Goal: Task Accomplishment & Management: Manage account settings

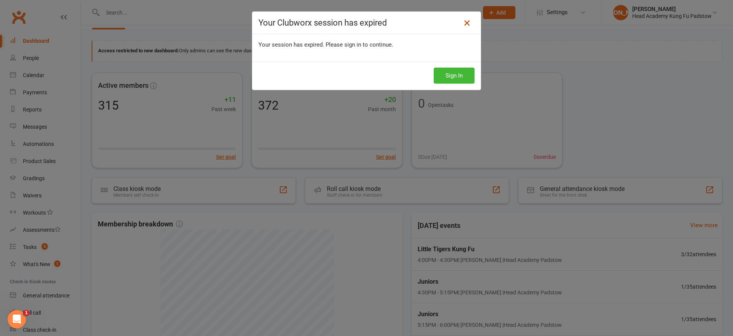
click at [465, 24] on icon at bounding box center [466, 22] width 9 height 9
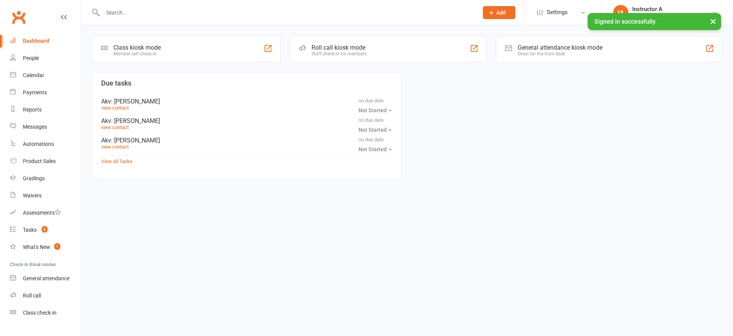
click at [383, 44] on div "Roll call kiosk mode Staff check-in for members" at bounding box center [388, 49] width 197 height 26
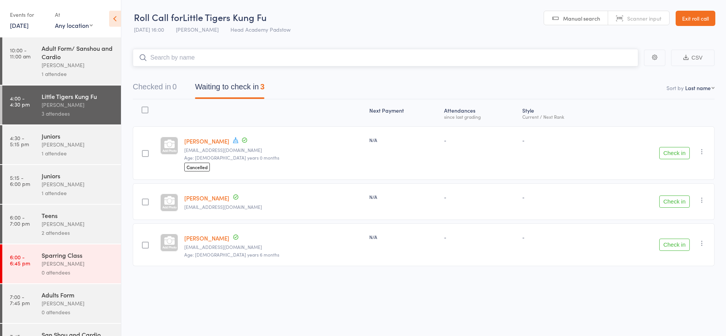
click at [143, 89] on button "Checked in 0" at bounding box center [155, 89] width 44 height 20
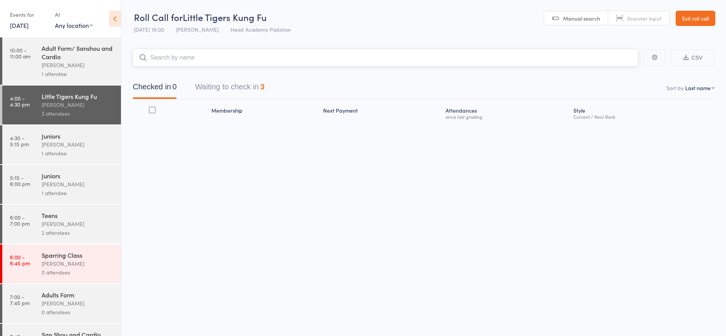
click at [194, 56] on input "search" at bounding box center [386, 58] width 506 height 18
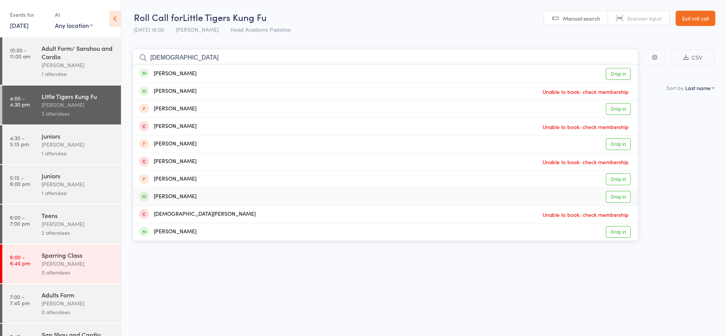
type input "muhamma"
click at [617, 196] on link "Drop in" at bounding box center [618, 197] width 25 height 12
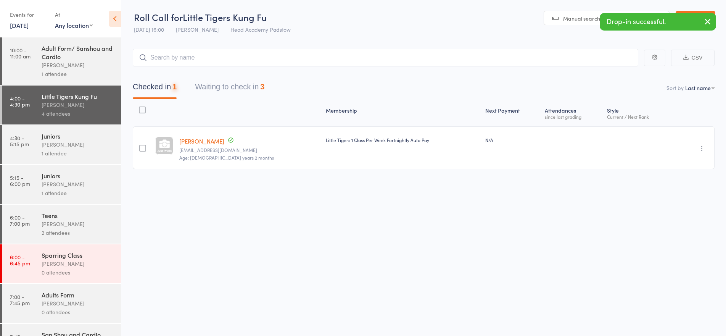
click at [60, 144] on div "James Agius" at bounding box center [78, 144] width 73 height 9
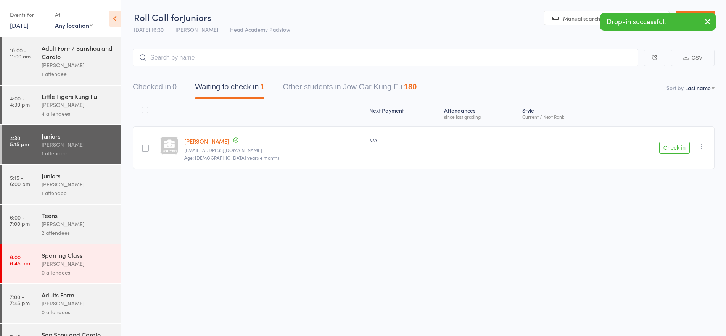
click at [199, 60] on input "search" at bounding box center [386, 58] width 506 height 18
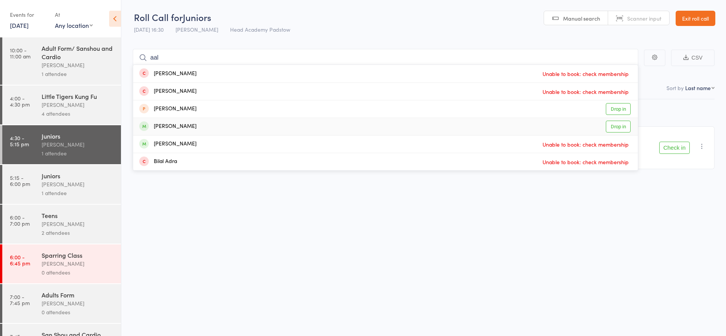
type input "aal"
click at [620, 128] on link "Drop in" at bounding box center [618, 127] width 25 height 12
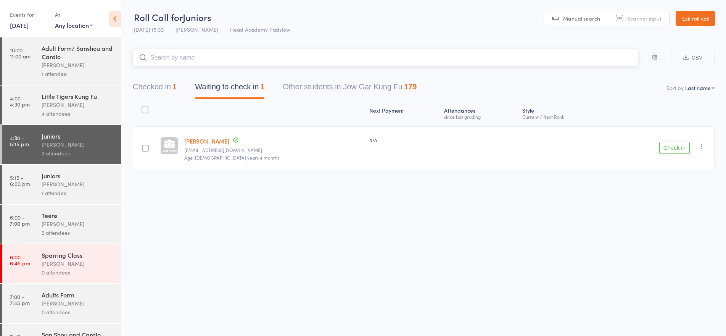
click at [151, 85] on button "Checked in 1" at bounding box center [155, 89] width 44 height 20
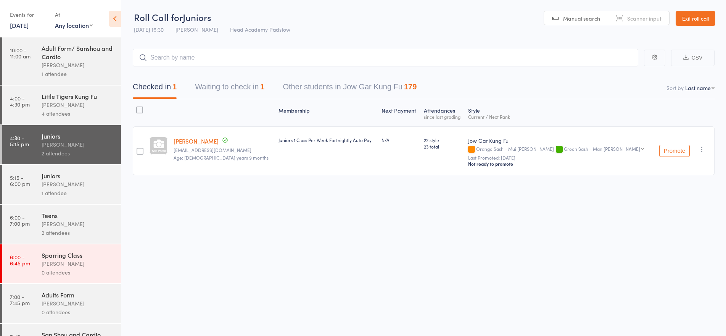
click at [68, 67] on div "James Agius" at bounding box center [78, 65] width 73 height 9
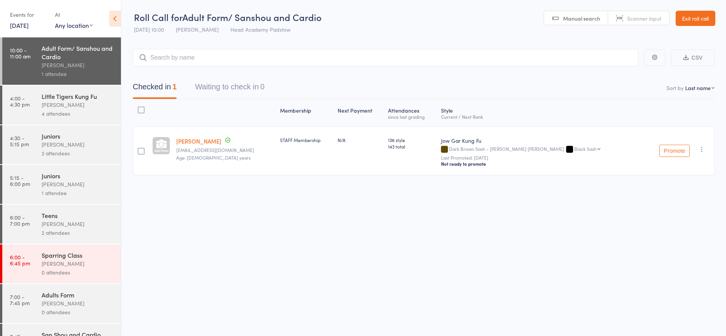
click at [74, 95] on div "Little Tigers Kung Fu" at bounding box center [78, 96] width 73 height 8
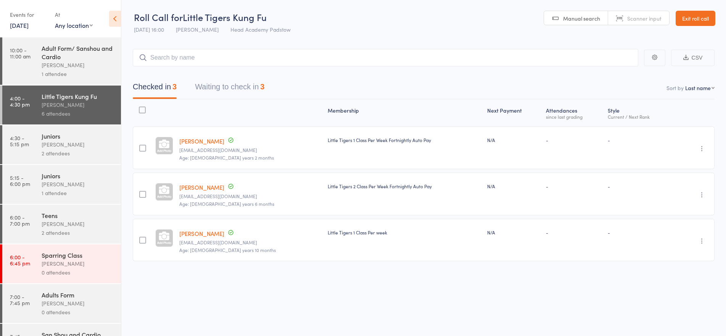
click at [168, 59] on input "search" at bounding box center [386, 58] width 506 height 18
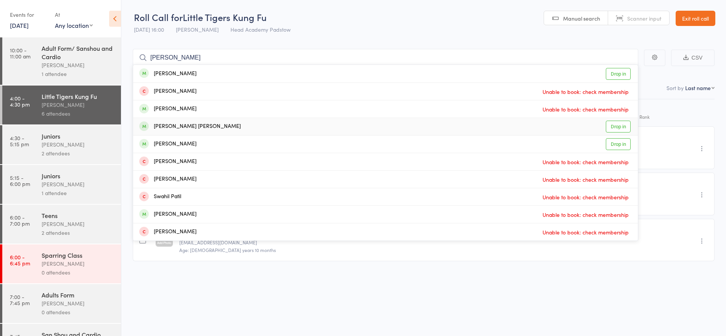
type input "patrick"
click at [187, 124] on div "Patrick Abi Salloum" at bounding box center [189, 126] width 101 height 9
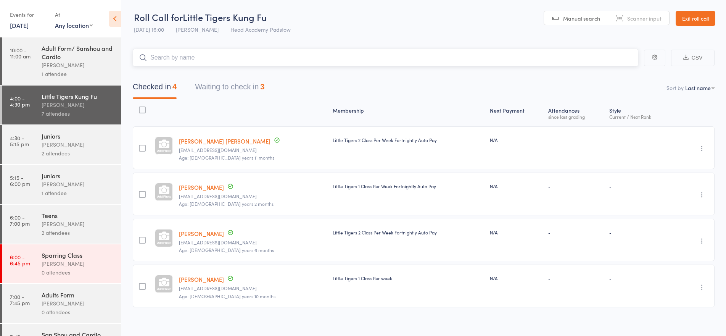
click at [208, 55] on input "search" at bounding box center [386, 58] width 506 height 18
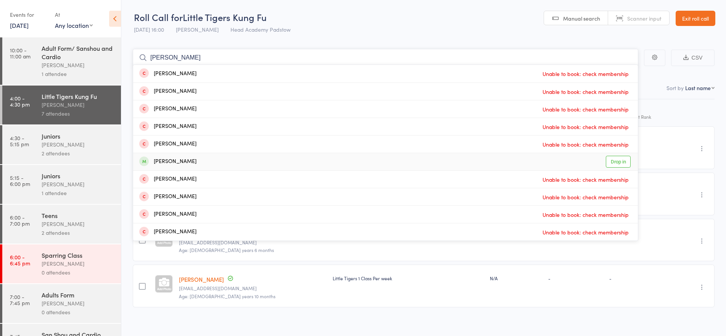
type input "issac"
click at [244, 167] on div "Isaac Rios Drop in" at bounding box center [385, 161] width 505 height 17
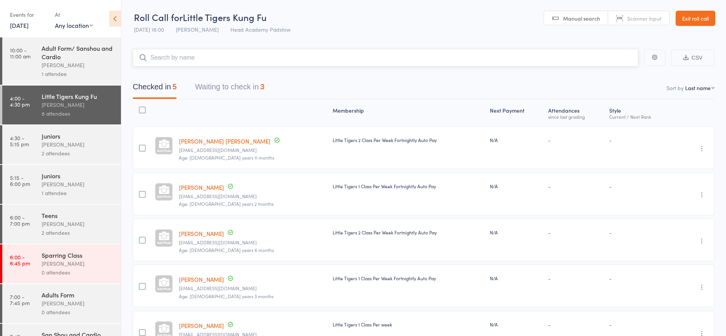
click at [227, 60] on input "search" at bounding box center [386, 58] width 506 height 18
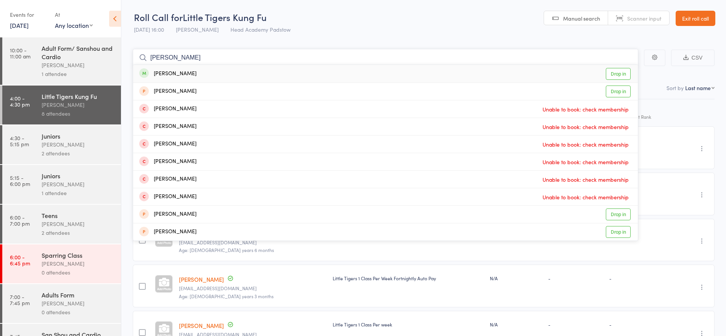
type input "henri"
click at [191, 71] on div "Henrique Chan Drop in" at bounding box center [385, 74] width 505 height 18
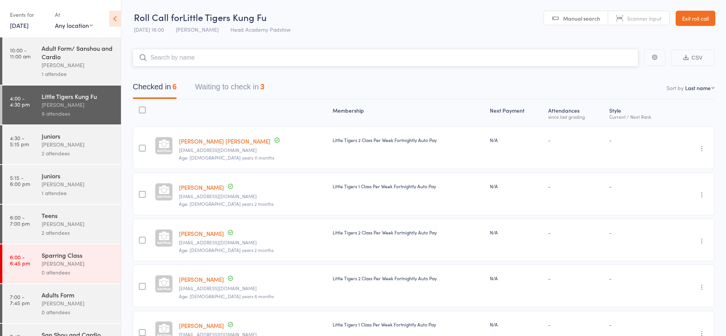
click at [161, 61] on input "search" at bounding box center [386, 58] width 506 height 18
type input "a"
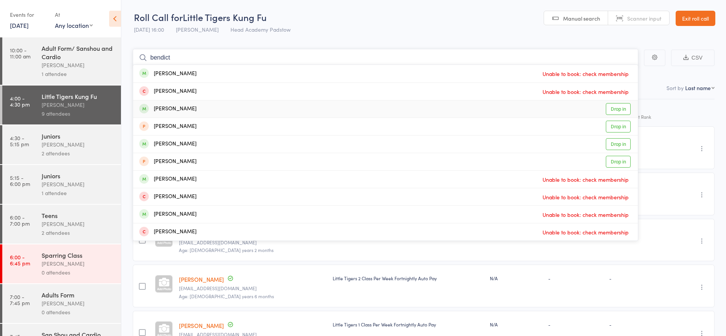
type input "bendict"
drag, startPoint x: 177, startPoint y: 107, endPoint x: 179, endPoint y: 103, distance: 4.8
click at [178, 107] on div "Benedict Santos" at bounding box center [167, 109] width 57 height 9
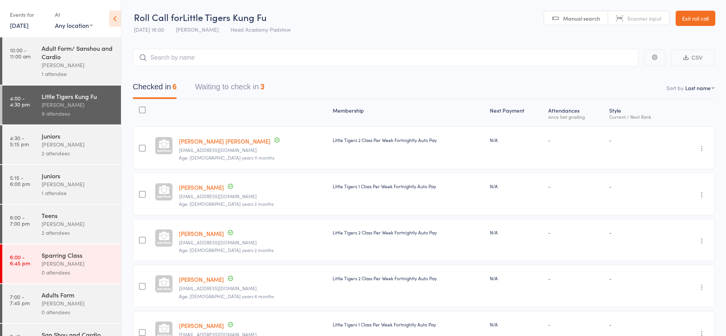
click at [181, 67] on div "Checked in 6 Waiting to check in 3" at bounding box center [424, 82] width 582 height 33
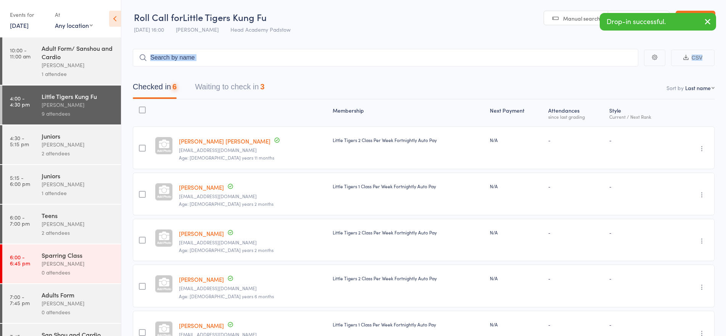
click at [183, 66] on main "CSV Checked in 6 Waiting to check in 3 Sort by Last name First name Last name B…" at bounding box center [423, 235] width 605 height 396
click at [187, 64] on input "search" at bounding box center [386, 58] width 506 height 18
click at [193, 61] on input "search" at bounding box center [386, 58] width 506 height 18
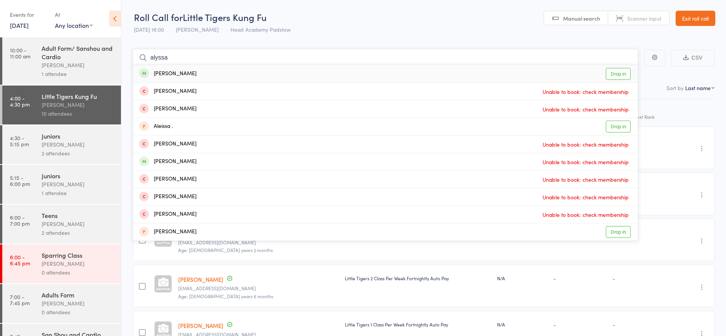
type input "alyssa"
click at [206, 81] on div "Alyssa Stoilovski Drop in" at bounding box center [385, 74] width 505 height 18
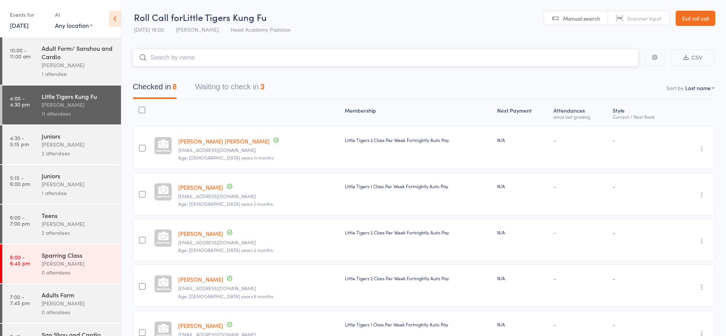
click at [166, 63] on input "search" at bounding box center [386, 58] width 506 height 18
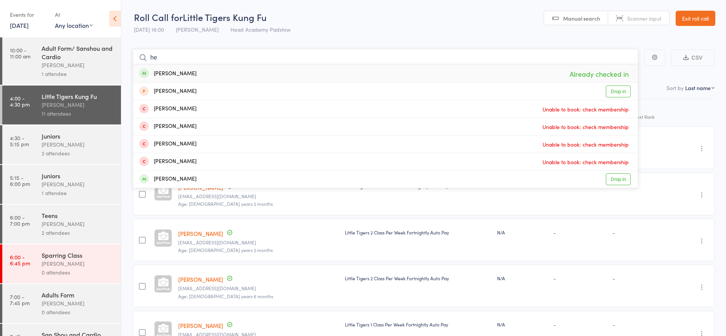
type input "h"
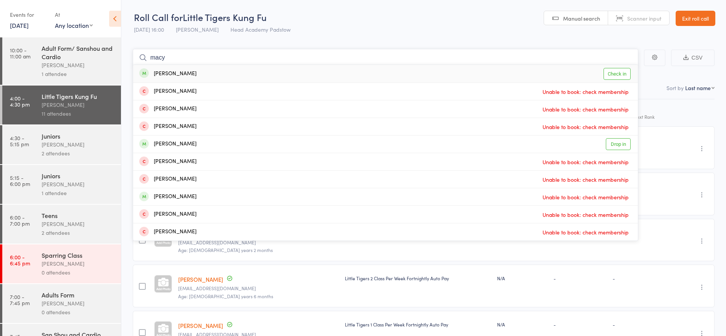
type input "macy"
click at [178, 72] on div "Macy Harris" at bounding box center [167, 73] width 57 height 9
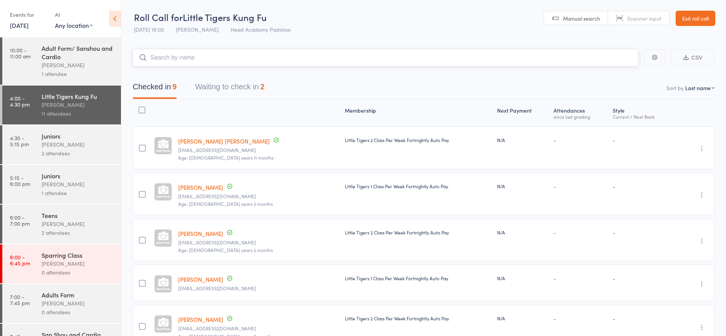
click at [180, 54] on input "search" at bounding box center [386, 58] width 506 height 18
click at [201, 55] on input "search" at bounding box center [386, 58] width 506 height 18
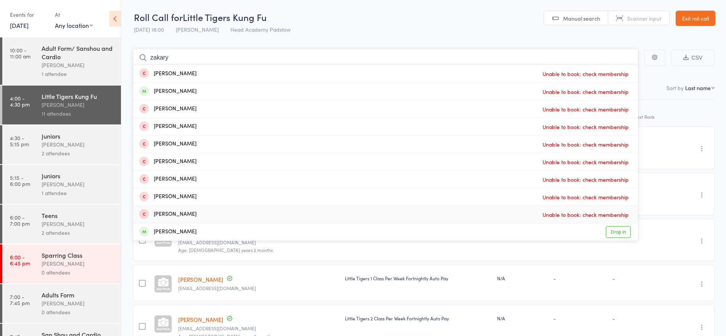
type input "zakary"
click at [182, 230] on div "Zachary Albassit" at bounding box center [167, 231] width 57 height 9
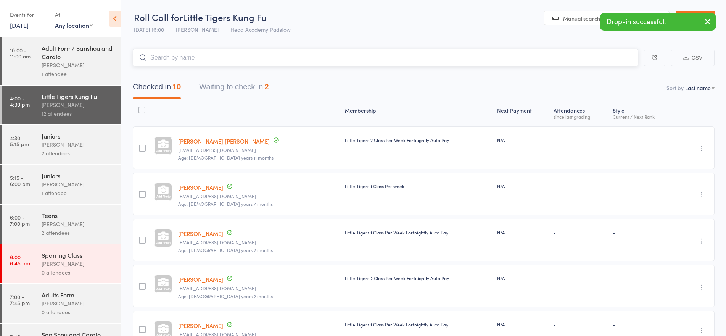
click at [218, 62] on input "search" at bounding box center [386, 58] width 506 height 18
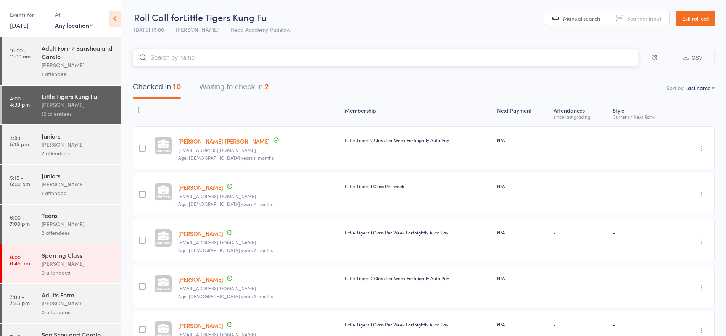
click at [197, 60] on input "search" at bounding box center [386, 58] width 506 height 18
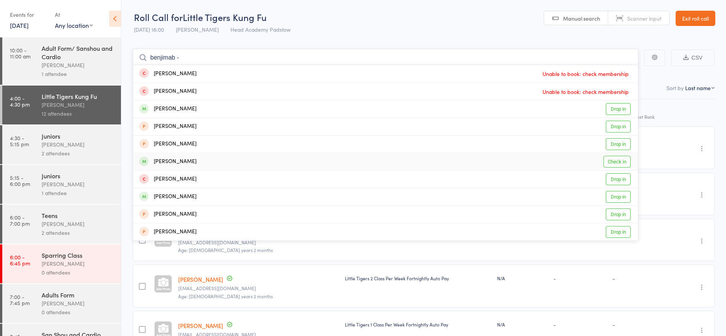
type input "benjimab -"
click at [168, 160] on div "Benjamin Kaler" at bounding box center [167, 161] width 57 height 9
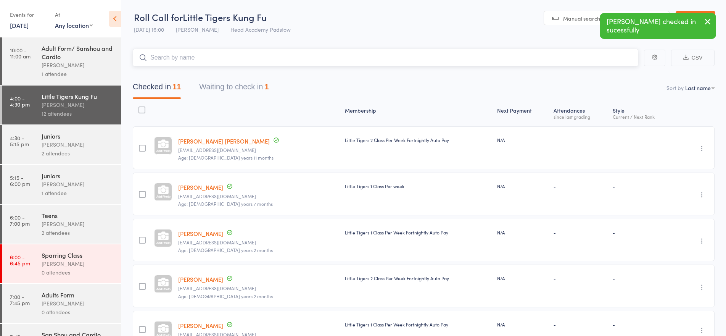
click at [166, 53] on input "search" at bounding box center [386, 58] width 506 height 18
click at [166, 59] on input "search" at bounding box center [386, 58] width 506 height 18
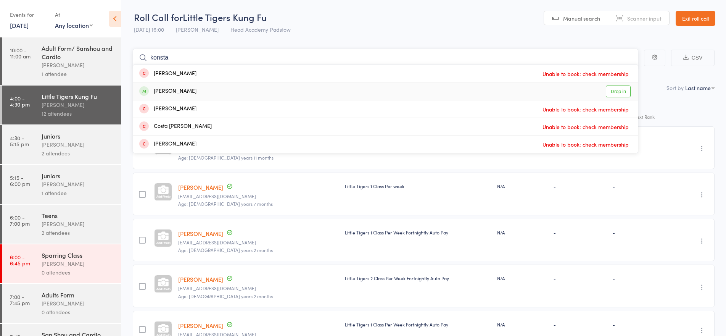
type input "konsta"
click at [167, 94] on div "Konstantina Dionatos" at bounding box center [167, 91] width 57 height 9
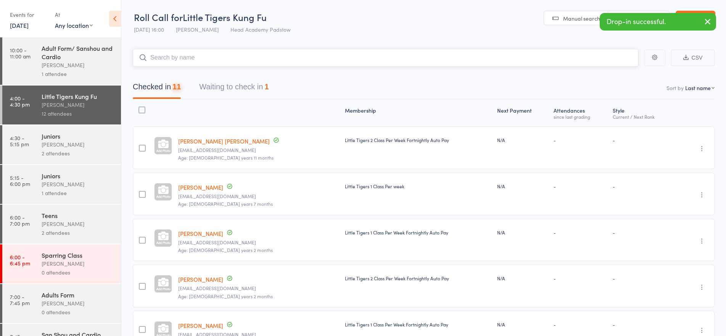
click at [178, 53] on input "search" at bounding box center [386, 58] width 506 height 18
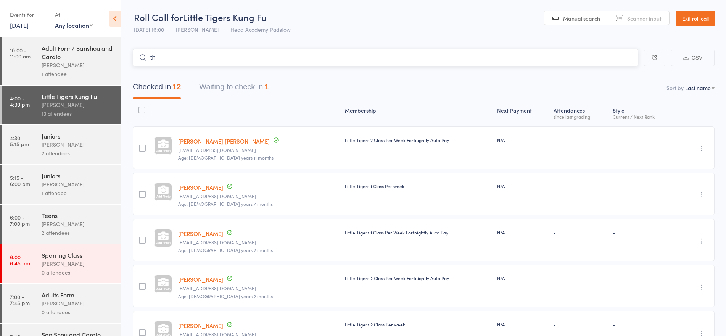
type input "t"
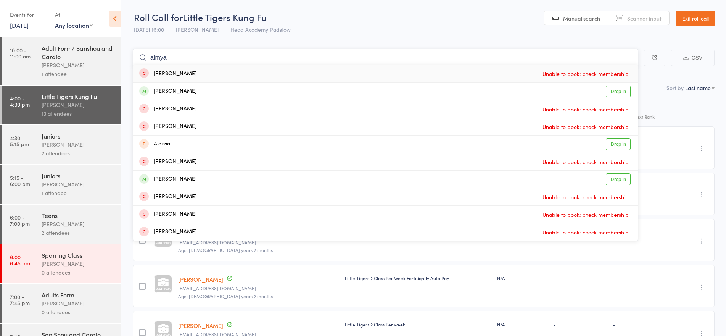
click at [191, 63] on input "almya" at bounding box center [386, 58] width 506 height 18
drag, startPoint x: 191, startPoint y: 61, endPoint x: 76, endPoint y: 60, distance: 114.5
click at [76, 61] on div "Roll Call for Little Tigers Kung Fu 12 Sep 16:00 James Agius Head Academy Padst…" at bounding box center [363, 168] width 726 height 336
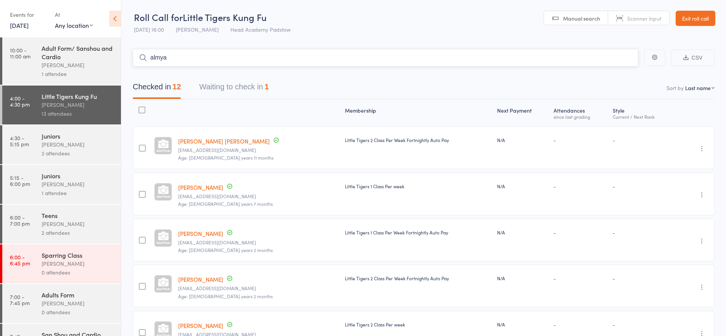
paste input "Amyah Olazo"
type input "Amyah Olazo"
click at [225, 71] on div "Amyah Olazo Drop in" at bounding box center [385, 74] width 505 height 18
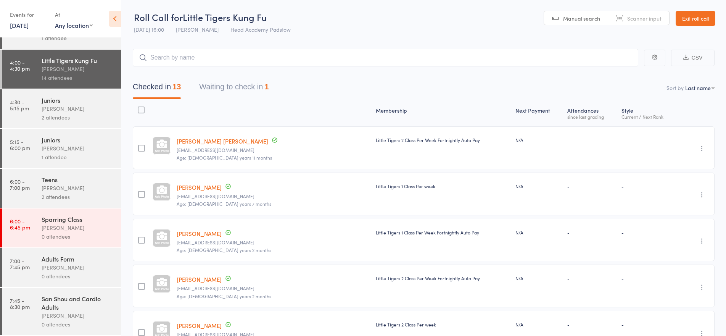
scroll to position [13, 0]
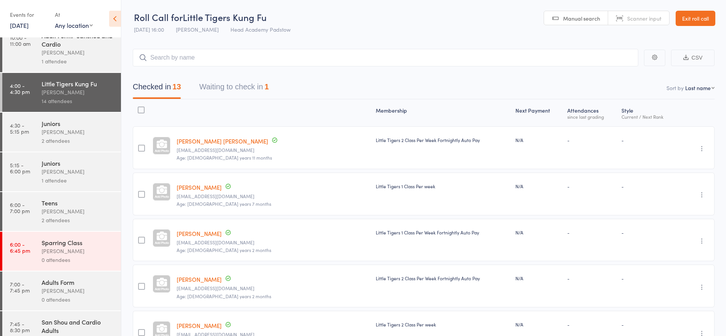
drag, startPoint x: 109, startPoint y: 89, endPoint x: 76, endPoint y: 233, distance: 148.0
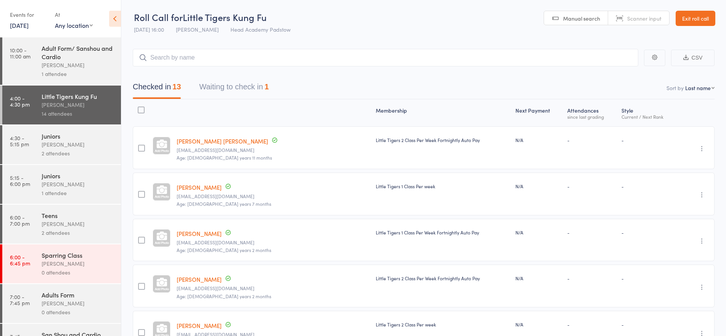
click at [59, 105] on div "[PERSON_NAME]" at bounding box center [78, 104] width 73 height 9
click at [49, 146] on div "[PERSON_NAME]" at bounding box center [78, 144] width 73 height 9
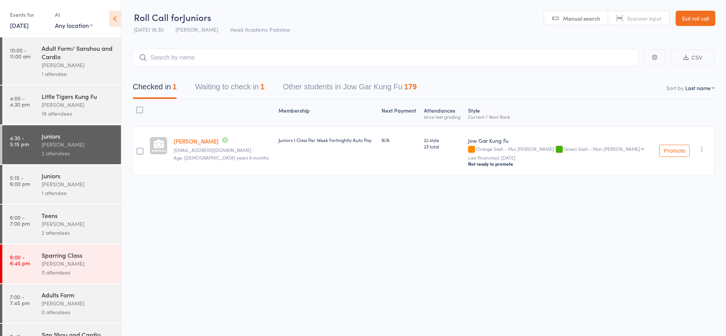
click at [55, 109] on div "16 attendees" at bounding box center [78, 113] width 73 height 9
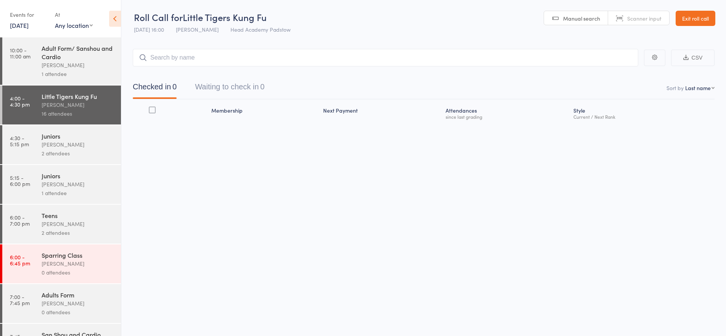
click at [56, 141] on div "[PERSON_NAME]" at bounding box center [78, 144] width 73 height 9
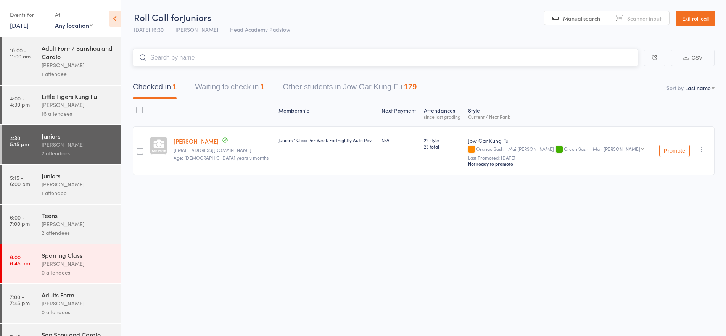
click at [232, 59] on input "search" at bounding box center [386, 58] width 506 height 18
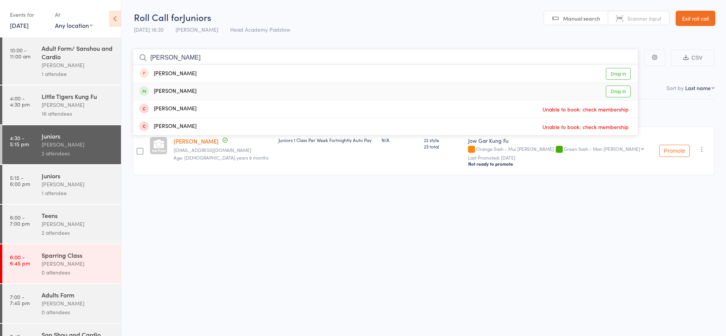
type input "arthur"
click at [172, 95] on div "Arthur Nguyen" at bounding box center [167, 91] width 57 height 9
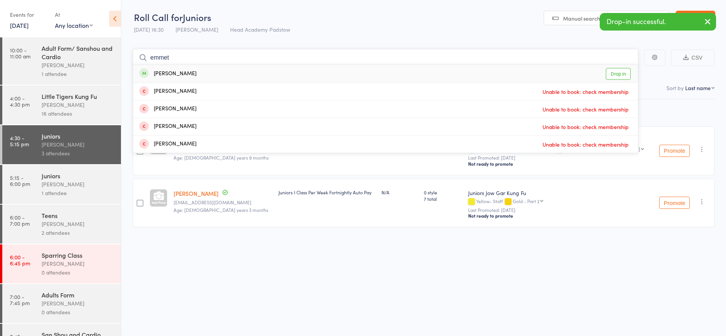
type input "emmet"
click at [185, 77] on div "Emmett Chan" at bounding box center [167, 73] width 57 height 9
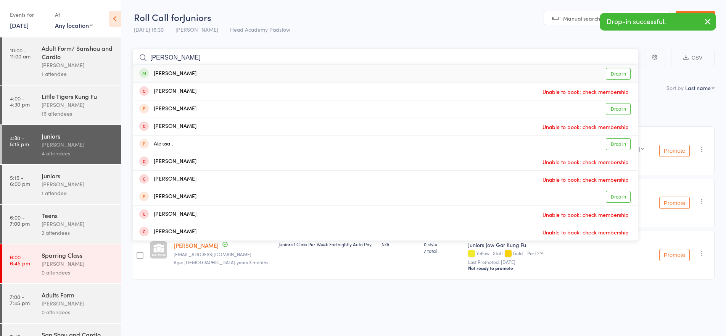
type input "alexis"
click at [182, 71] on div "Alexis Nguyen" at bounding box center [167, 73] width 57 height 9
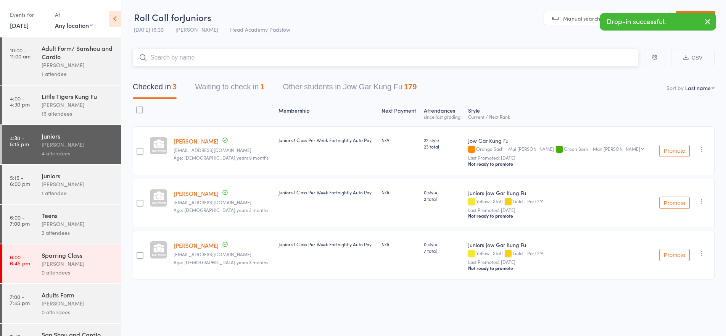
click at [178, 54] on input "search" at bounding box center [386, 58] width 506 height 18
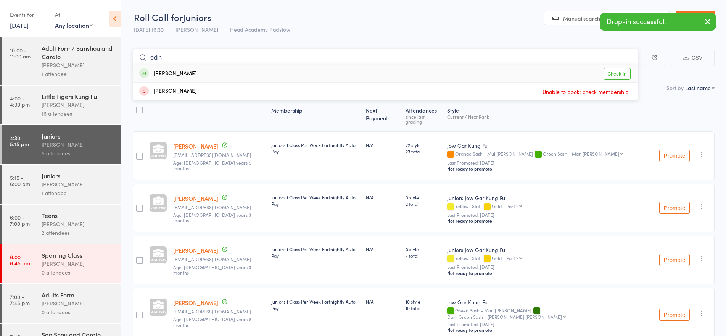
type input "odin"
click at [163, 67] on div "Odin Harris Check in" at bounding box center [385, 74] width 505 height 18
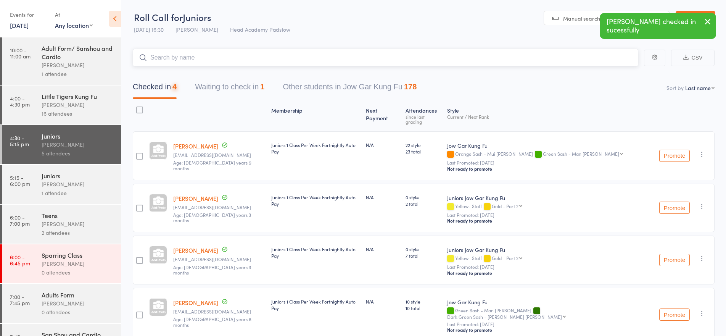
click at [164, 61] on input "search" at bounding box center [386, 58] width 506 height 18
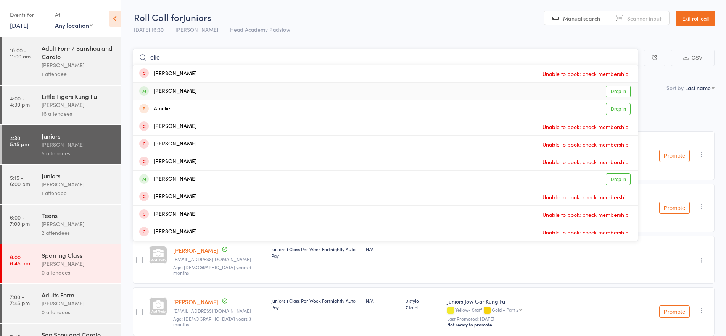
type input "elie"
click at [162, 88] on div "Ellie Chan" at bounding box center [167, 91] width 57 height 9
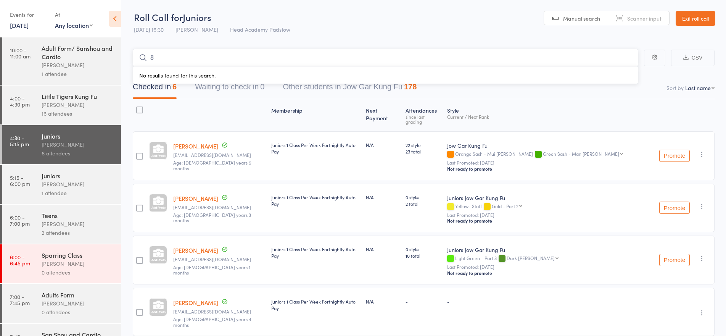
type input "8"
click at [100, 131] on div "Juniors James Agius 6 attendees" at bounding box center [81, 144] width 79 height 39
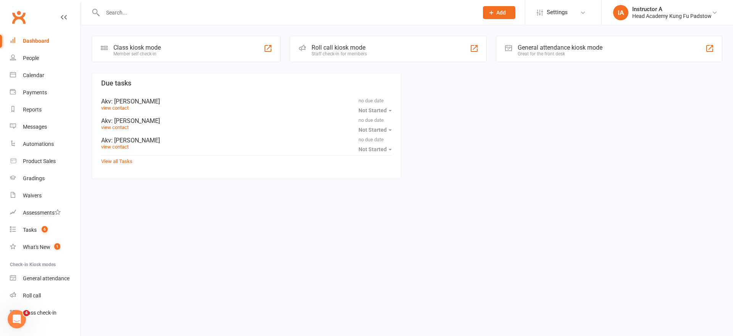
click at [354, 11] on input "text" at bounding box center [286, 12] width 372 height 11
click at [287, 16] on input "text" at bounding box center [286, 12] width 372 height 11
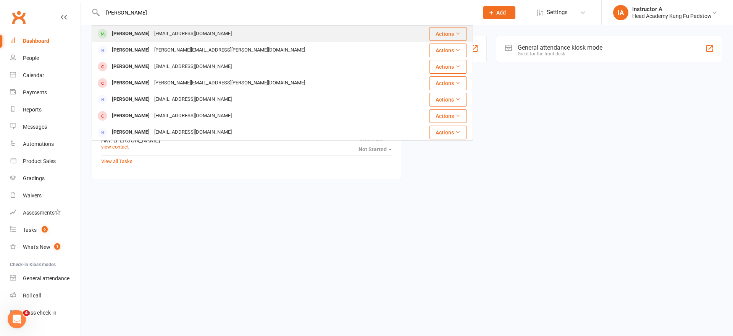
type input "alexis"
click at [152, 35] on div "[EMAIL_ADDRESS][DOMAIN_NAME]" at bounding box center [193, 33] width 82 height 11
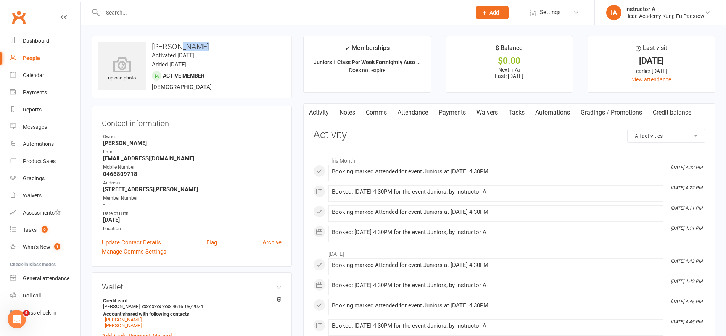
drag, startPoint x: 173, startPoint y: 46, endPoint x: 228, endPoint y: 42, distance: 55.4
click at [228, 42] on h3 "[PERSON_NAME]" at bounding box center [191, 46] width 187 height 8
copy h3 "Nguyen"
click at [245, 19] on div at bounding box center [279, 12] width 375 height 25
click at [259, 13] on input "text" at bounding box center [283, 12] width 366 height 11
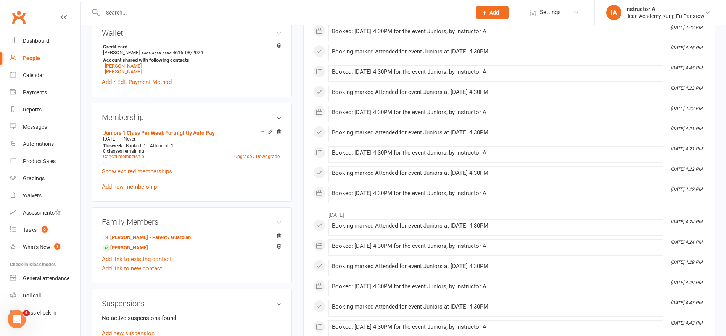
scroll to position [267, 0]
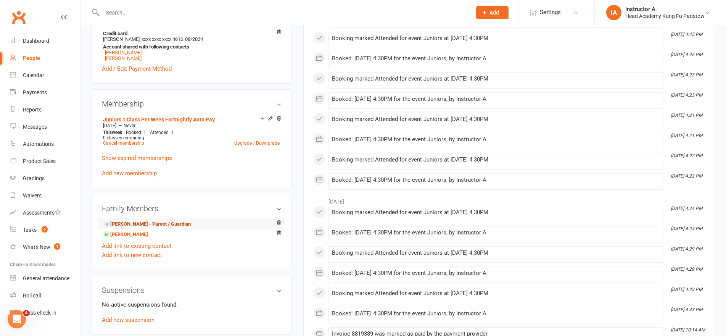
click at [135, 225] on link "[PERSON_NAME] - Parent / Guardian" at bounding box center [147, 224] width 88 height 8
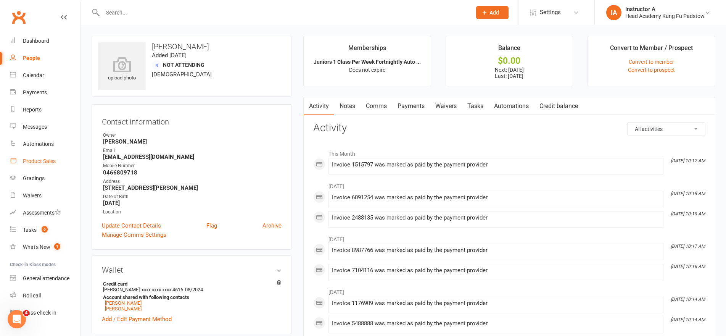
click at [54, 155] on link "Product Sales" at bounding box center [45, 161] width 71 height 17
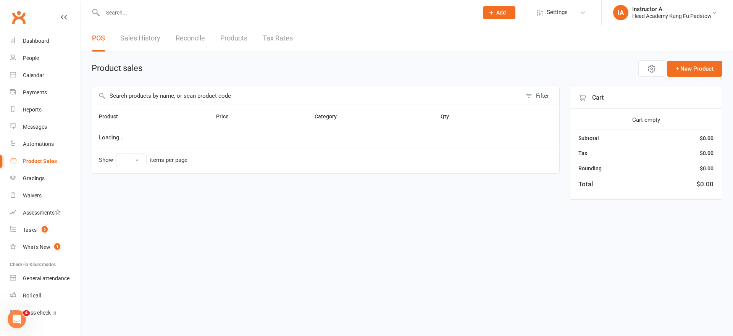
select select "10"
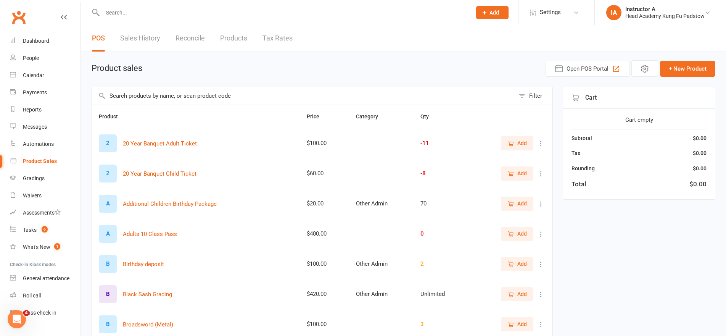
click at [230, 8] on div at bounding box center [279, 12] width 375 height 25
click at [230, 8] on input "text" at bounding box center [283, 12] width 366 height 11
drag, startPoint x: 188, startPoint y: 8, endPoint x: 0, endPoint y: -2, distance: 188.3
click at [0, 0] on html "nyguen No results Prospect Member Non-attending contact Class / event Appointme…" at bounding box center [363, 244] width 726 height 488
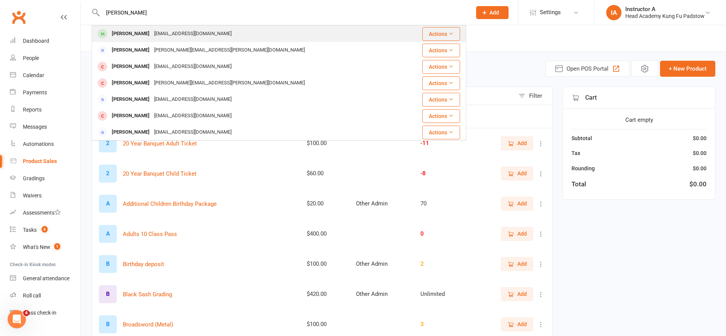
type input "alexis"
click at [139, 38] on div "Alexis Nguyen" at bounding box center [130, 33] width 42 height 11
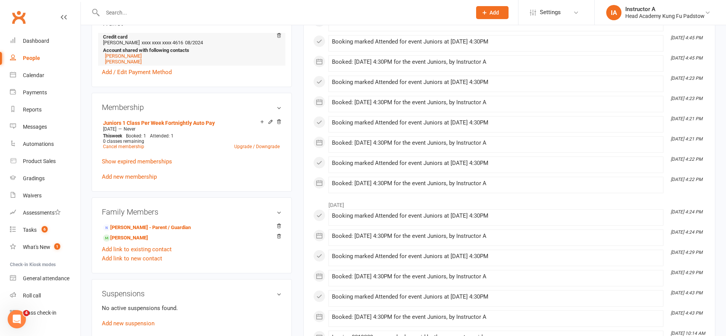
scroll to position [267, 0]
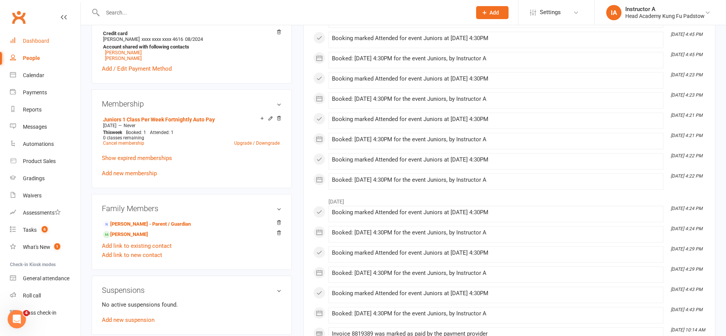
click at [48, 43] on div "Dashboard" at bounding box center [36, 41] width 26 height 6
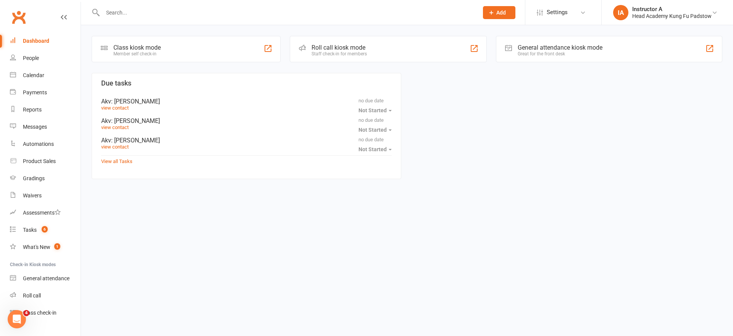
click at [372, 19] on div at bounding box center [282, 12] width 381 height 25
click at [27, 163] on div "Product Sales" at bounding box center [39, 161] width 33 height 6
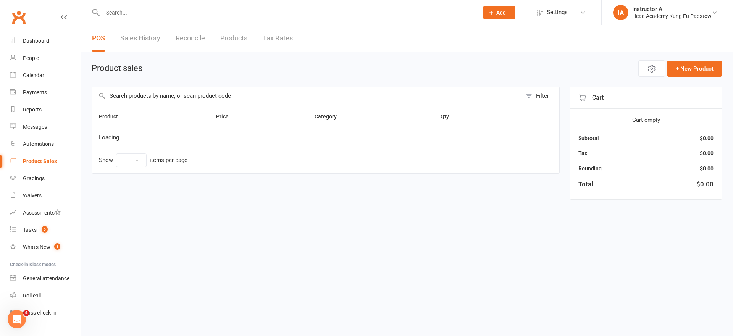
select select "10"
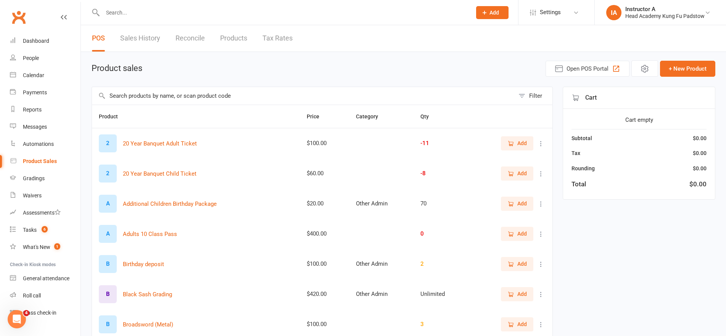
drag, startPoint x: 206, startPoint y: 84, endPoint x: 206, endPoint y: 90, distance: 5.7
click at [206, 87] on main "Product sales Open POS Portal + New Product Filter Product Price Category Qty 2…" at bounding box center [404, 263] width 624 height 407
click at [206, 92] on input "text" at bounding box center [303, 96] width 423 height 18
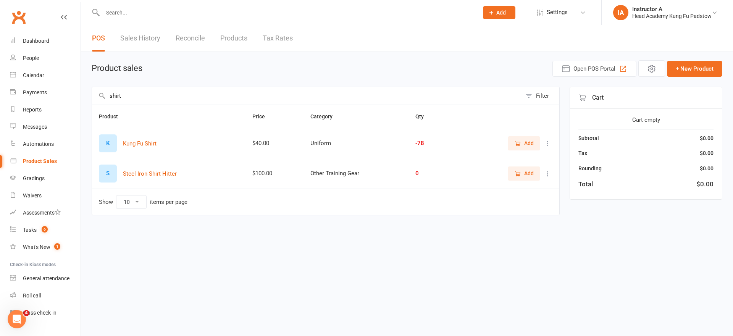
type input "shirt"
click at [526, 148] on button "Add" at bounding box center [523, 143] width 32 height 14
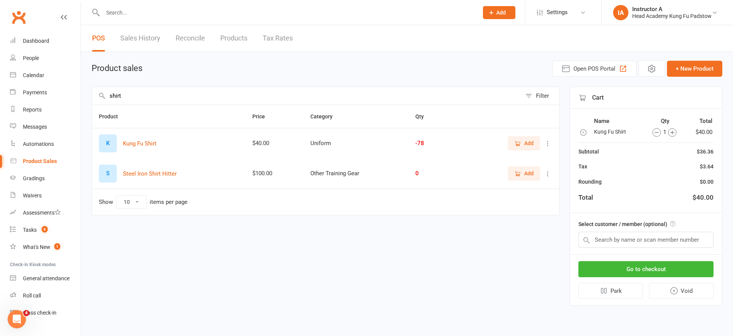
click at [524, 142] on span "Add" at bounding box center [529, 143] width 10 height 8
click at [647, 239] on input "text" at bounding box center [645, 240] width 135 height 16
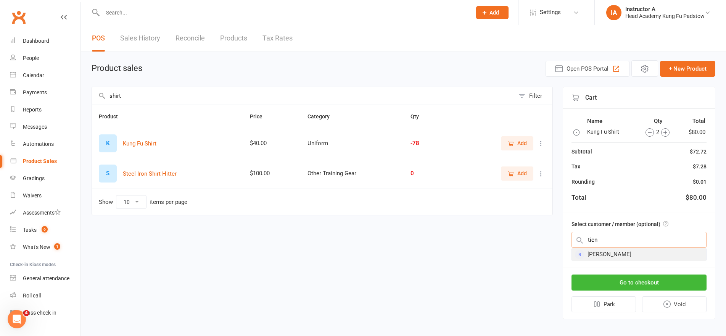
type input "tien"
click at [608, 253] on div "Tien Bui" at bounding box center [639, 254] width 134 height 13
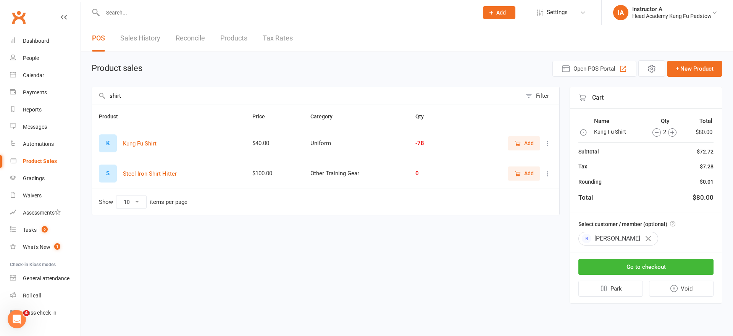
click at [663, 170] on div "Tax $7.28" at bounding box center [645, 166] width 135 height 8
drag, startPoint x: 676, startPoint y: 165, endPoint x: 724, endPoint y: 190, distance: 53.6
click at [724, 190] on div "Product sales Open POS Portal + New Product shirt Filter Product Price Category…" at bounding box center [407, 183] width 652 height 262
click at [715, 188] on div "Name Qty Total Kung Fu Shirt 2 $80.00 Subtotal $72.72 Tax $7.28 Rounding $0.01 …" at bounding box center [646, 161] width 152 height 104
click at [612, 259] on button "Go to checkout" at bounding box center [645, 267] width 135 height 16
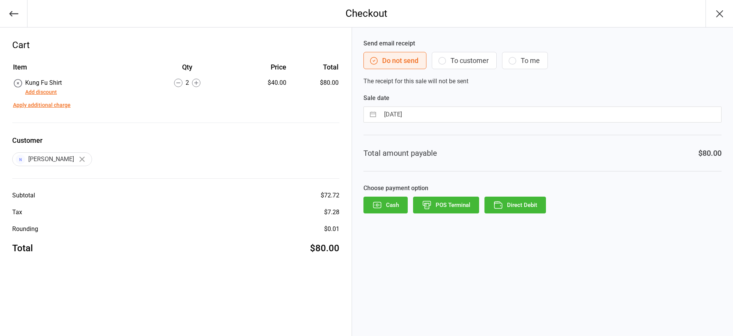
click at [41, 92] on button "Add discount" at bounding box center [41, 92] width 32 height 8
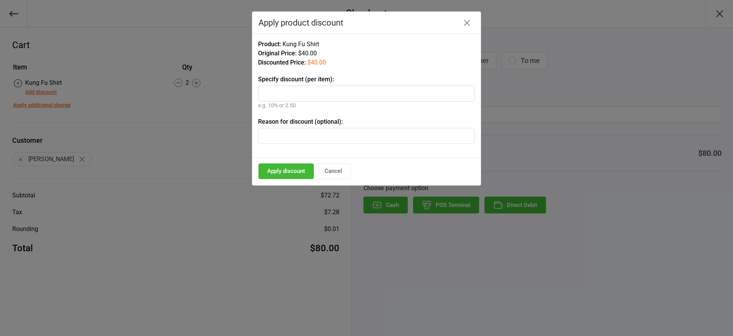
click at [314, 94] on input "text" at bounding box center [366, 93] width 217 height 16
type input "30%"
click at [267, 169] on button "Apply discount" at bounding box center [285, 171] width 55 height 16
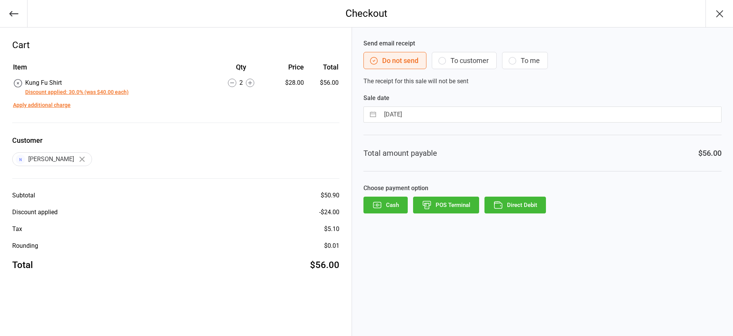
click at [451, 66] on button "To customer" at bounding box center [463, 60] width 65 height 17
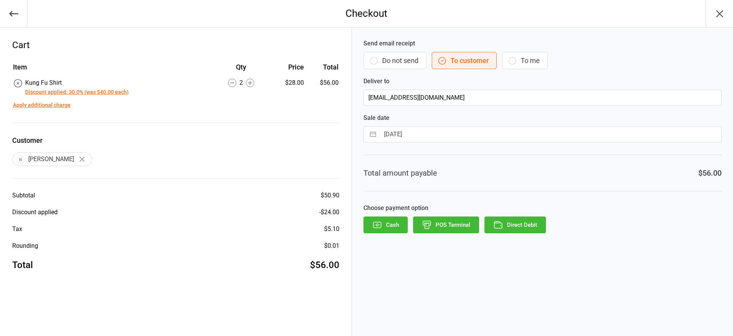
click at [532, 229] on button "Direct Debit" at bounding box center [514, 224] width 61 height 17
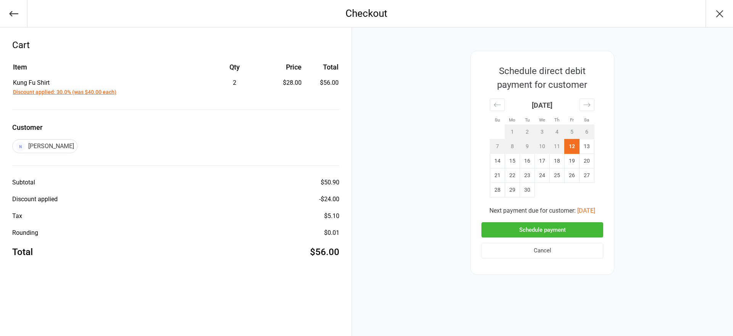
click at [541, 224] on button "Schedule payment" at bounding box center [542, 230] width 122 height 16
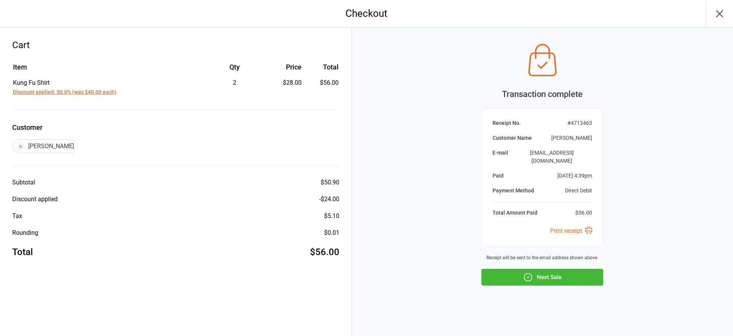
click at [546, 276] on button "Next Sale" at bounding box center [542, 277] width 122 height 17
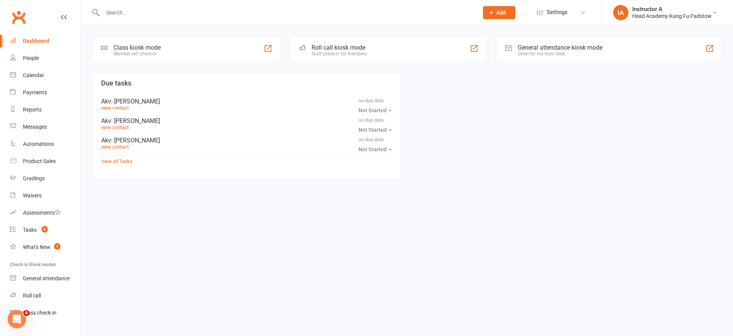
click at [352, 21] on div at bounding box center [282, 12] width 381 height 25
click at [353, 15] on input "text" at bounding box center [286, 12] width 372 height 11
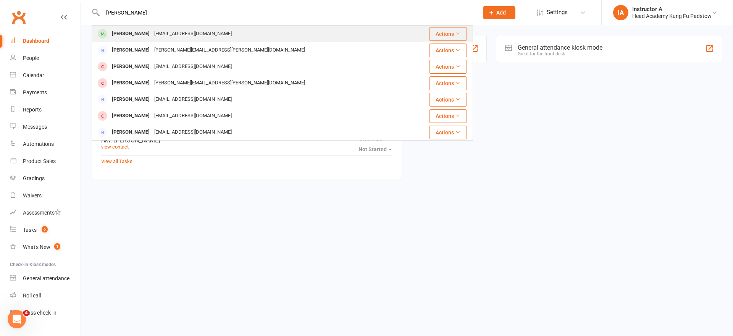
type input "alexis"
click at [119, 31] on div "Alexis Nguyen" at bounding box center [130, 33] width 42 height 11
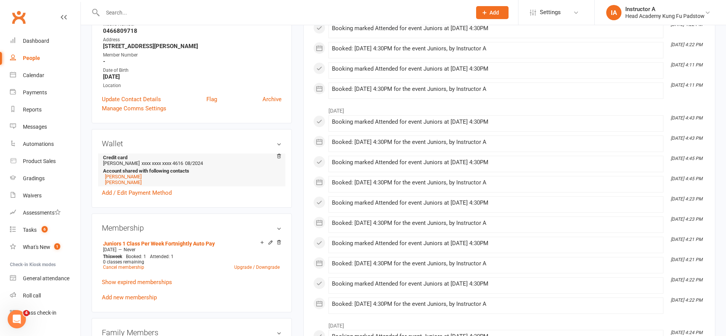
scroll to position [191, 0]
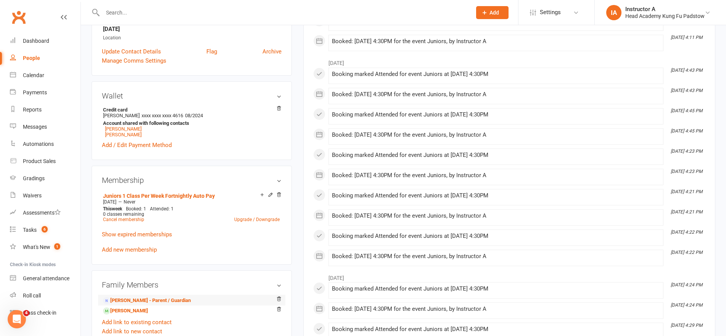
click at [159, 295] on li "Tien Bui - Parent / Guardian" at bounding box center [192, 300] width 180 height 11
click at [156, 300] on link "Tien Bui - Parent / Guardian" at bounding box center [147, 300] width 88 height 8
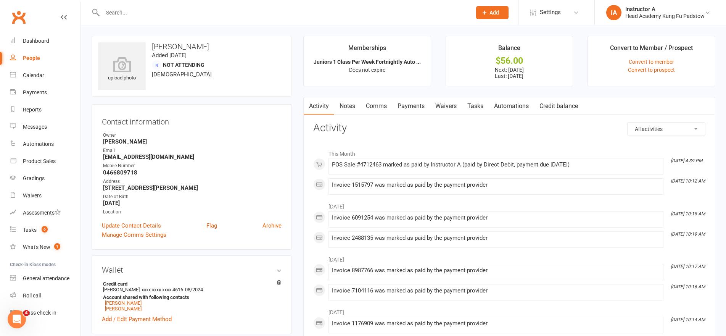
click at [457, 106] on div "Activity Notes Comms Payments Waivers Tasks Automations Credit balance" at bounding box center [444, 106] width 280 height 18
click at [416, 105] on link "Payments" at bounding box center [411, 106] width 38 height 18
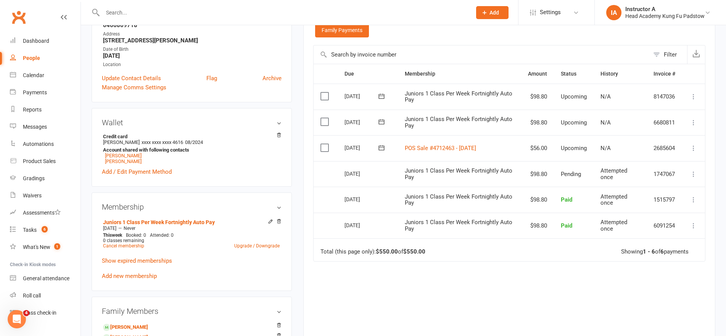
scroll to position [153, 0]
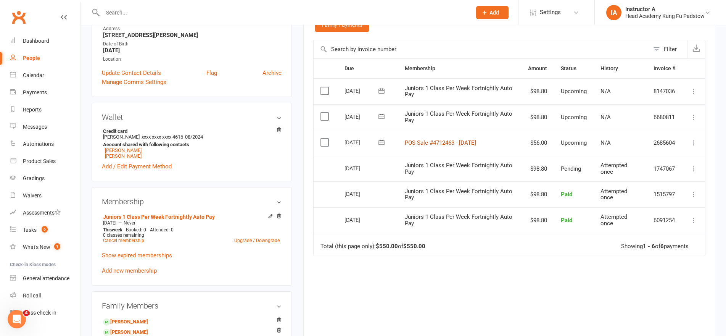
click at [430, 140] on link "POS Sale #4712463 - September 12, 2025" at bounding box center [440, 142] width 71 height 7
click at [700, 169] on td "More Info Send message" at bounding box center [693, 169] width 23 height 26
click at [697, 166] on icon at bounding box center [694, 169] width 8 height 8
click at [690, 166] on icon at bounding box center [694, 169] width 8 height 8
click at [696, 169] on icon at bounding box center [694, 169] width 8 height 8
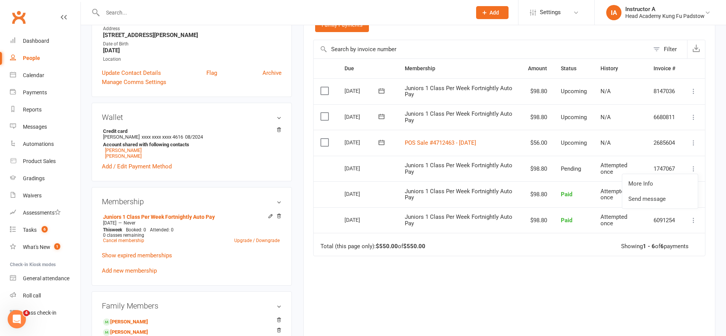
click at [713, 197] on div "Activity Notes Comms Payments Waivers Tasks Automations Credit balance Payments…" at bounding box center [509, 155] width 412 height 422
click at [168, 18] on div at bounding box center [279, 12] width 375 height 25
click at [160, 13] on input "text" at bounding box center [283, 12] width 366 height 11
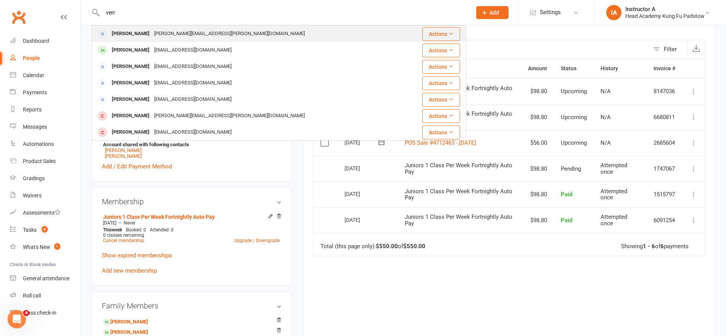
type input "verr"
click at [159, 41] on div "Verna Pittet verna.pittet@hotmail.com" at bounding box center [247, 34] width 311 height 16
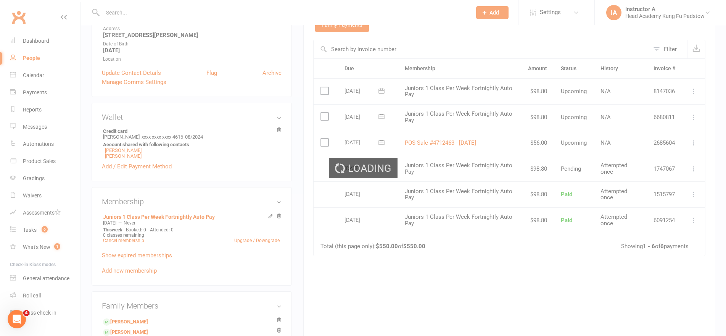
click at [138, 19] on div at bounding box center [279, 12] width 375 height 25
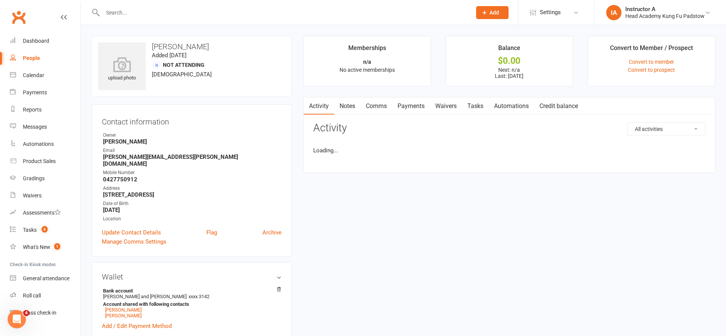
click at [138, 16] on input "text" at bounding box center [283, 12] width 366 height 11
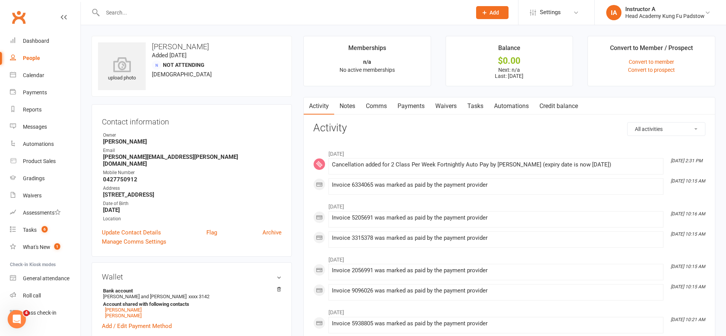
click at [138, 16] on input "text" at bounding box center [283, 12] width 366 height 11
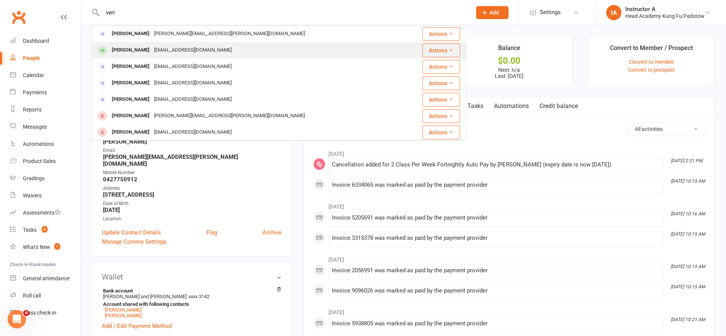
type input "verr"
click at [134, 53] on div "Verrnon Sundarsagar" at bounding box center [130, 50] width 42 height 11
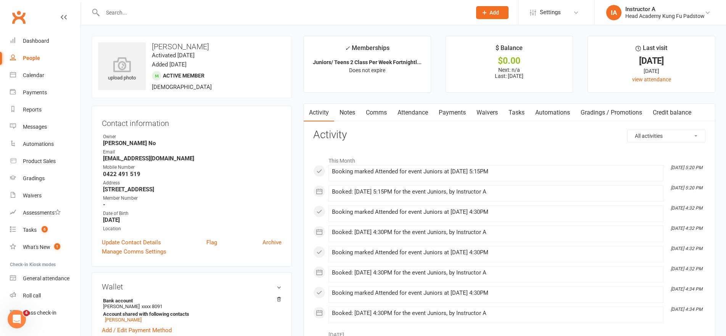
click at [411, 112] on link "Attendance" at bounding box center [412, 113] width 41 height 18
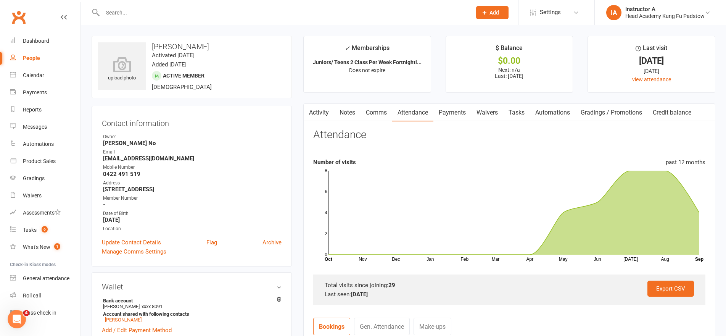
click at [429, 120] on link "Attendance" at bounding box center [412, 113] width 41 height 18
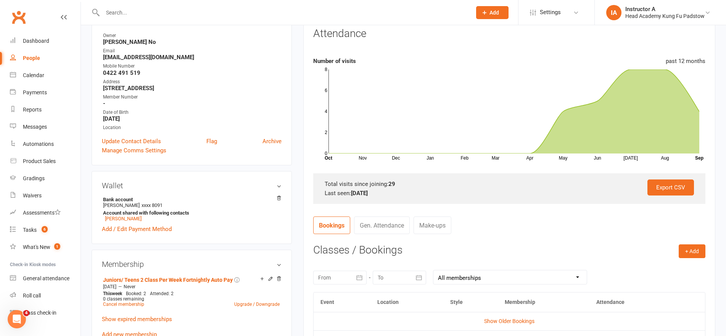
scroll to position [153, 0]
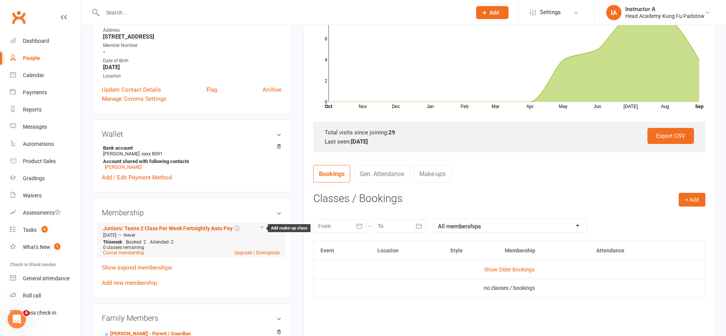
click at [264, 226] on icon at bounding box center [261, 226] width 5 height 5
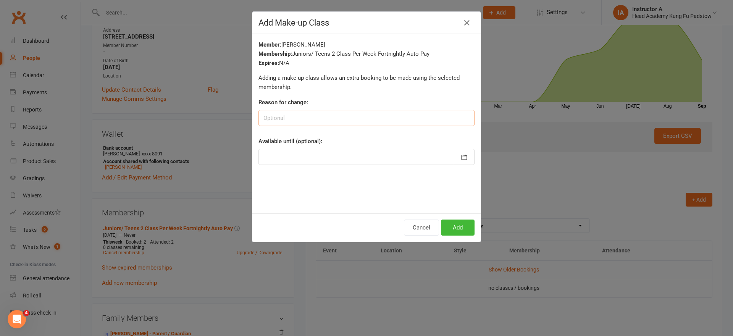
click at [375, 115] on input at bounding box center [366, 118] width 216 height 16
click at [314, 119] on input "make" at bounding box center [366, 118] width 216 height 16
type input "make up"
click at [452, 231] on button "Add" at bounding box center [458, 227] width 34 height 16
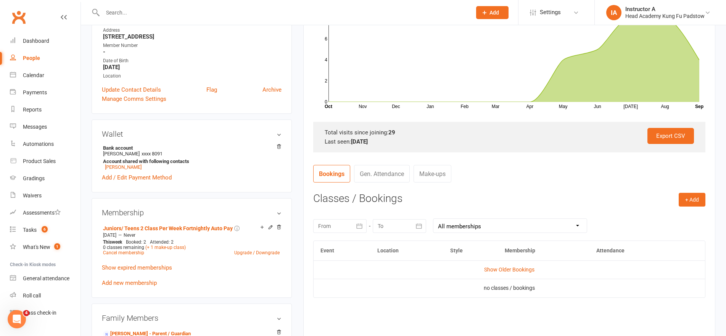
click at [184, 213] on h3 "Membership" at bounding box center [192, 212] width 180 height 8
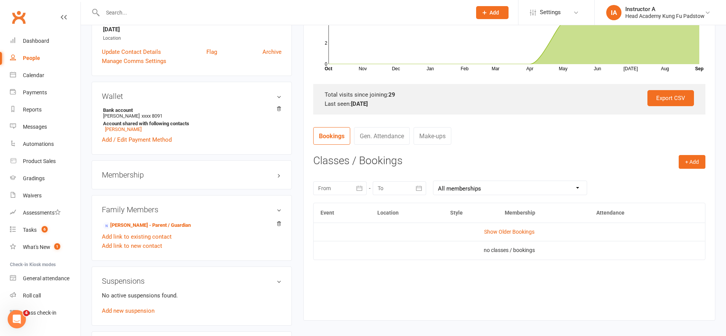
scroll to position [191, 0]
click at [393, 5] on div at bounding box center [279, 12] width 375 height 25
click at [388, 11] on input "text" at bounding box center [283, 12] width 366 height 11
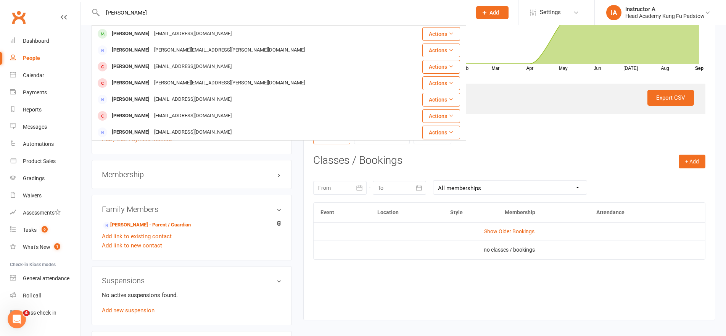
type input "alexis"
click at [230, 25] on div "alexis Alexis Nguyen tbui88@outlook.com Actions Claudette Alexiou claudette.ale…" at bounding box center [363, 12] width 726 height 25
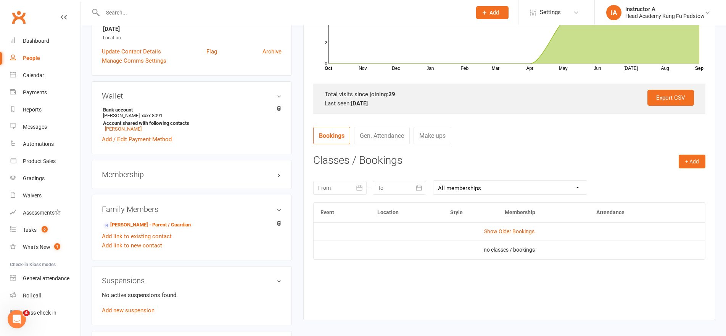
click at [229, 25] on div "Prospect Member Non-attending contact Class / event Appointment Grading event T…" at bounding box center [363, 12] width 726 height 25
click at [177, 14] on input "text" at bounding box center [283, 12] width 366 height 11
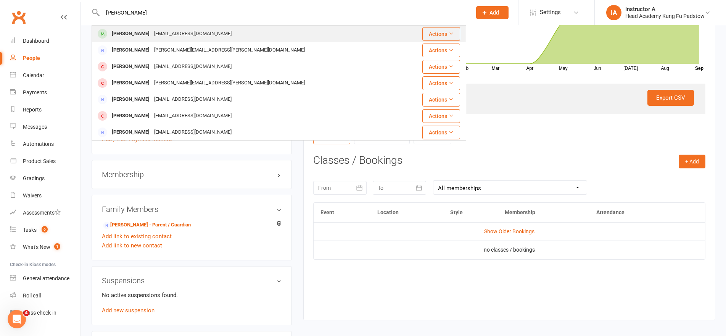
type input "alexis"
click at [177, 30] on div "tbui88@outlook.com" at bounding box center [193, 33] width 82 height 11
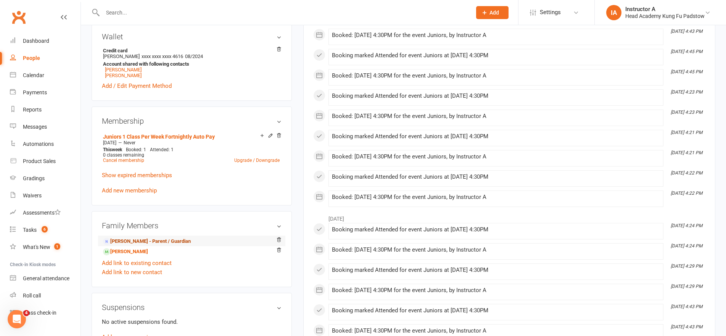
scroll to position [229, 0]
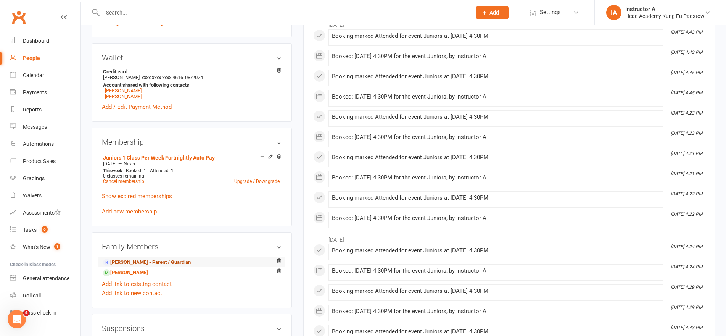
click at [130, 264] on link "Tien Bui - Parent / Guardian" at bounding box center [147, 262] width 88 height 8
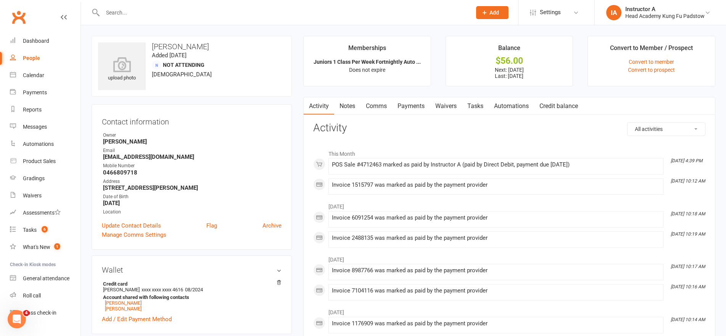
click at [422, 113] on link "Payments" at bounding box center [411, 106] width 38 height 18
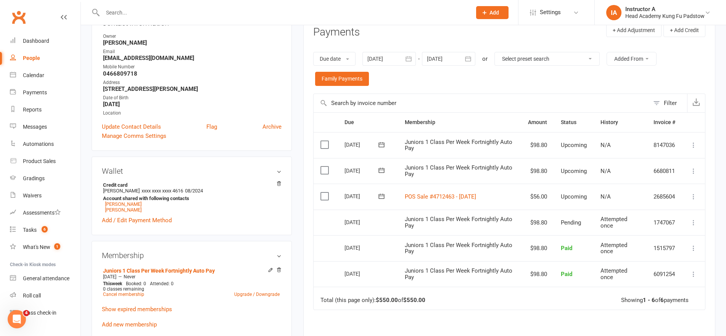
scroll to position [114, 0]
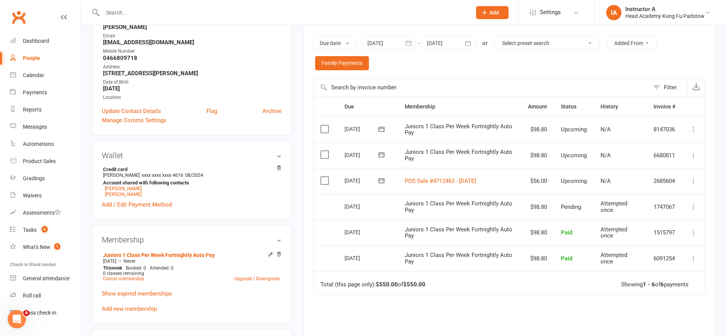
click at [243, 7] on input "text" at bounding box center [283, 12] width 366 height 11
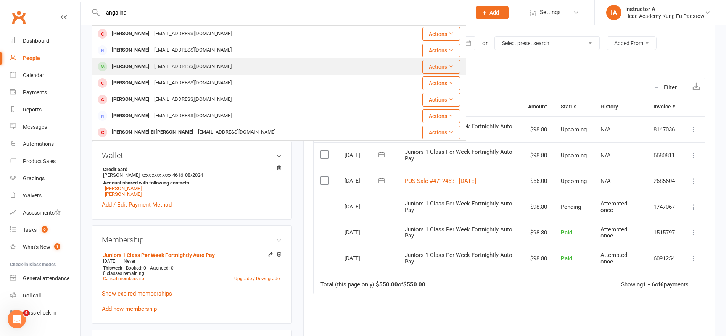
type input "angalina"
click at [132, 68] on div "Angelina Clayson" at bounding box center [130, 66] width 42 height 11
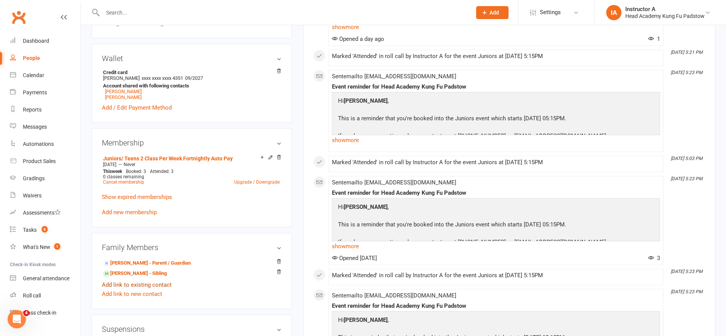
scroll to position [229, 0]
click at [130, 266] on link "Bin Wang - Parent / Guardian" at bounding box center [147, 262] width 88 height 8
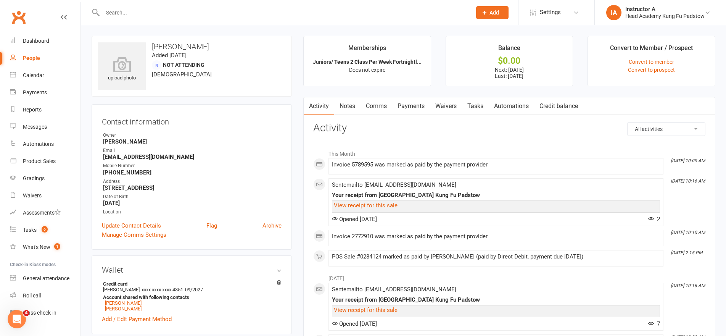
click at [438, 105] on link "Waivers" at bounding box center [446, 106] width 32 height 18
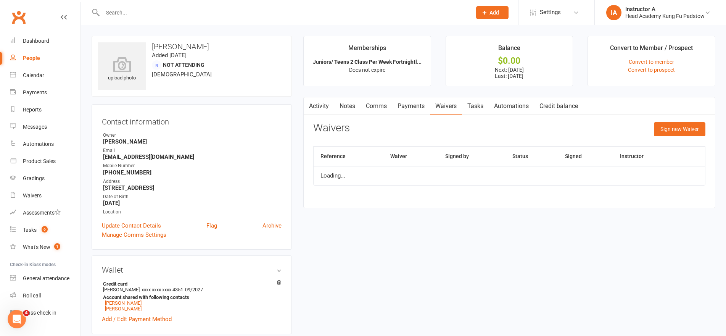
click at [403, 105] on link "Payments" at bounding box center [411, 106] width 38 height 18
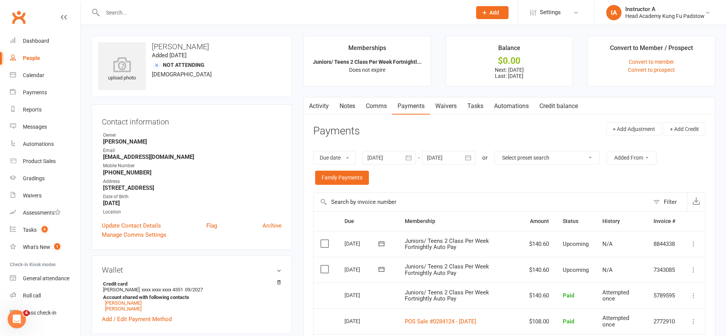
scroll to position [114, 0]
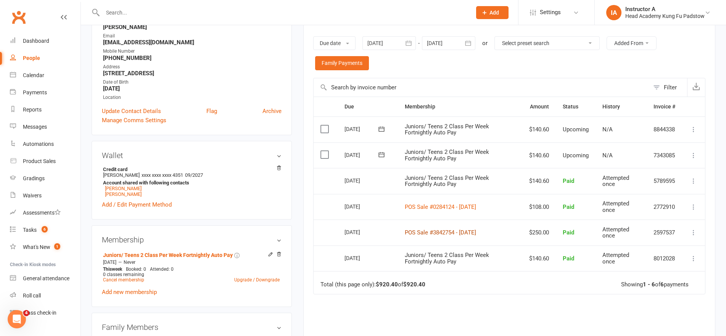
click at [452, 232] on link "POS Sale #3842754 - August 25, 2025" at bounding box center [440, 232] width 71 height 7
click at [450, 203] on link "POS Sale #0284124 - September 02, 2025" at bounding box center [440, 206] width 71 height 7
click at [367, 5] on div at bounding box center [279, 12] width 375 height 25
click at [363, 13] on input "text" at bounding box center [283, 12] width 366 height 11
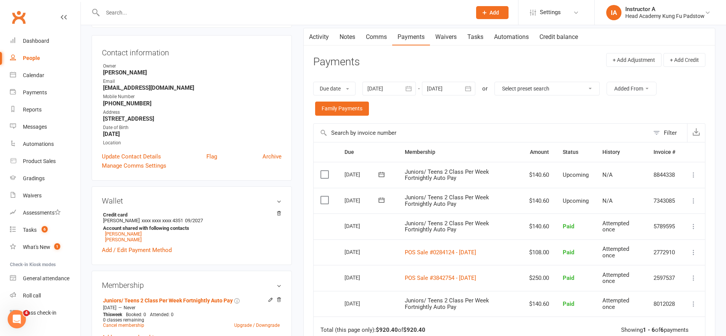
scroll to position [0, 0]
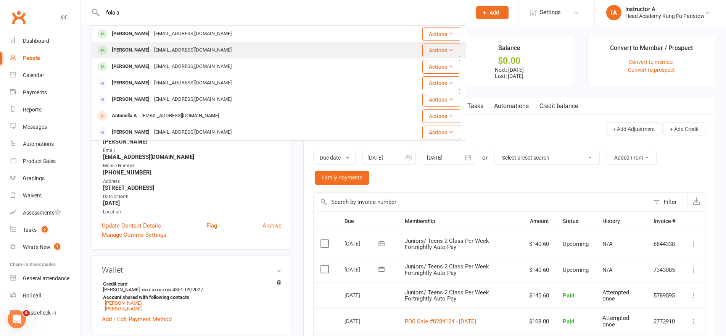
type input "fola a"
click at [135, 48] on div "[PERSON_NAME]" at bounding box center [130, 50] width 42 height 11
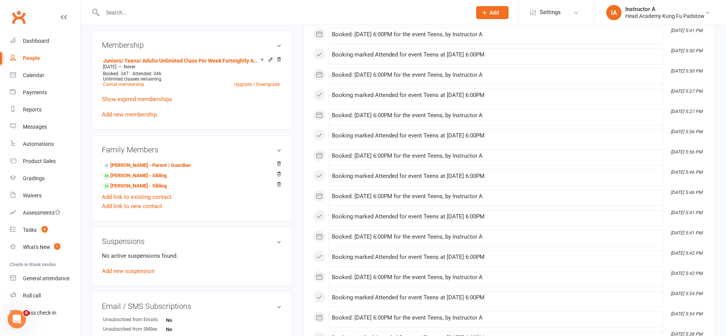
scroll to position [343, 0]
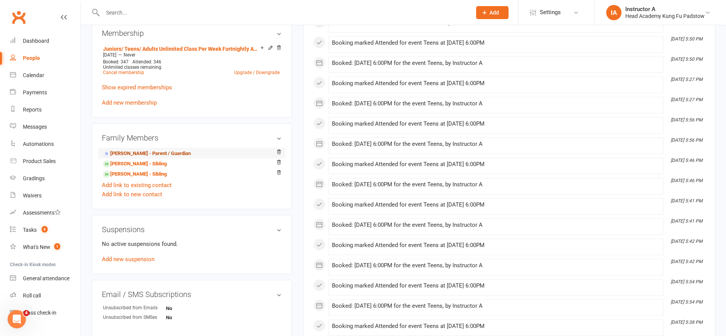
click at [167, 157] on link "[PERSON_NAME] - Parent / Guardian" at bounding box center [147, 154] width 88 height 8
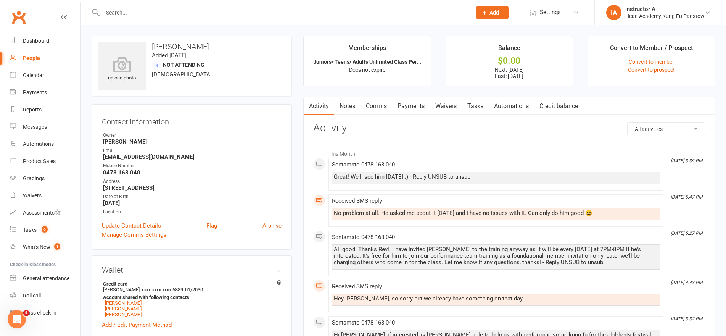
click at [419, 101] on link "Payments" at bounding box center [411, 106] width 38 height 18
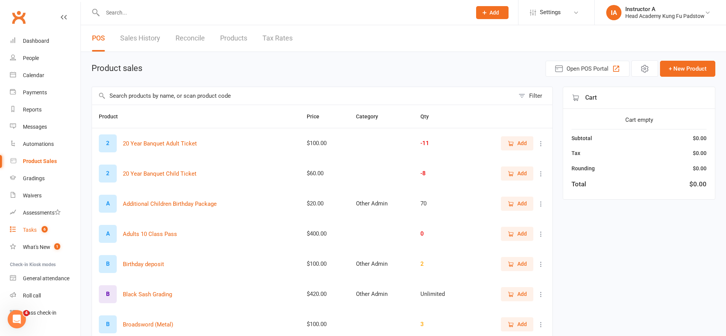
click at [34, 230] on div "Tasks" at bounding box center [30, 230] width 14 height 6
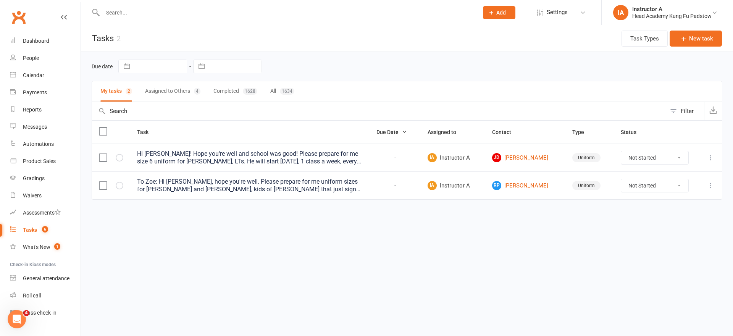
click at [174, 182] on div "To Zoe: Hi [PERSON_NAME], hope you're well. Please prepare for me uniform sizes…" at bounding box center [249, 185] width 225 height 15
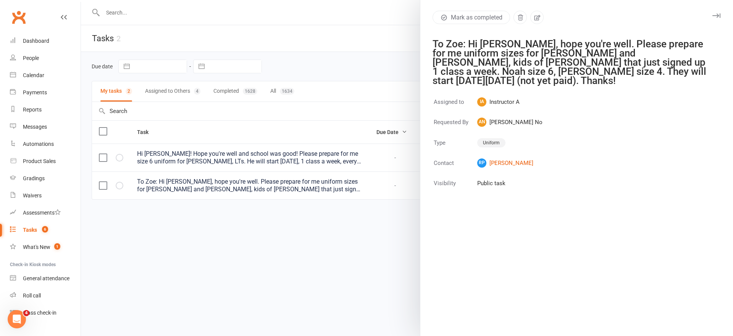
click at [169, 203] on div at bounding box center [407, 168] width 652 height 336
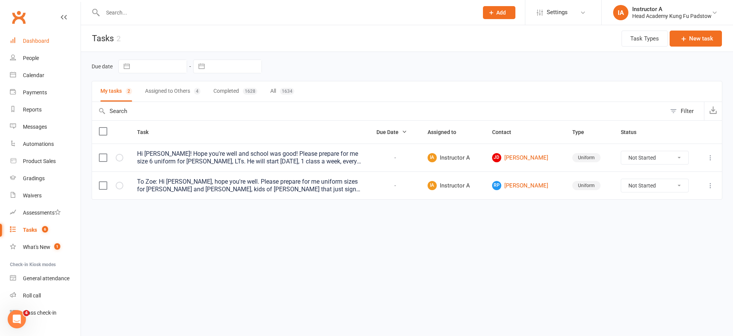
click at [23, 41] on div "Dashboard" at bounding box center [36, 41] width 26 height 6
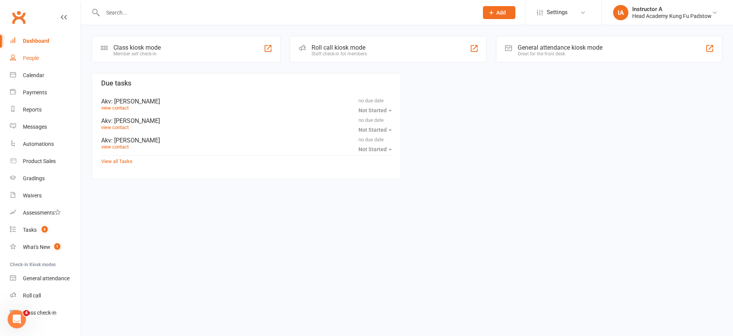
click at [29, 55] on div "People" at bounding box center [31, 58] width 16 height 6
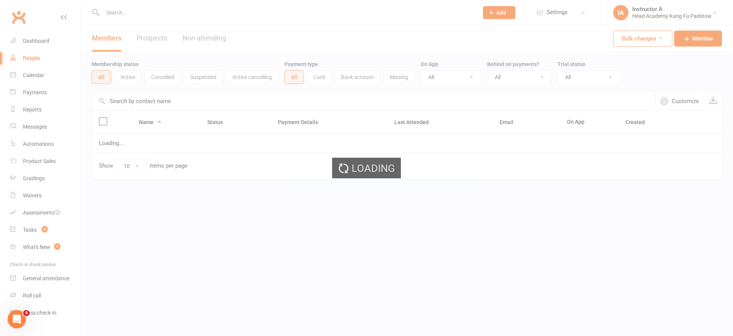
click at [32, 22] on div "Loading" at bounding box center [366, 168] width 733 height 336
click at [39, 39] on ui-view "Prospect Member Non-attending contact Class / event Appointment Grading event T…" at bounding box center [366, 105] width 733 height 207
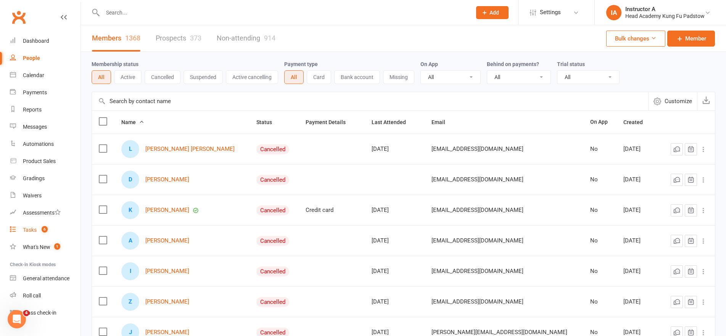
click at [34, 226] on link "Tasks 6" at bounding box center [45, 229] width 71 height 17
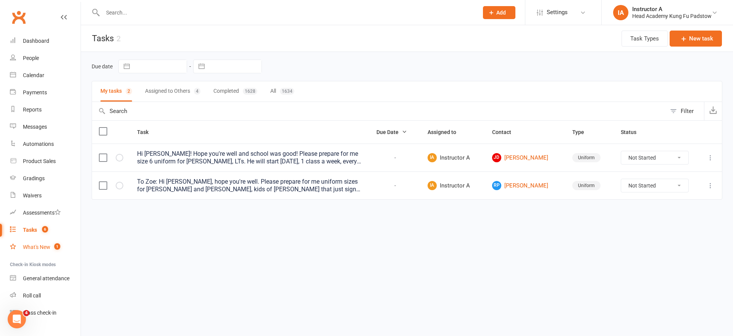
click at [36, 253] on link "What's New 1" at bounding box center [45, 246] width 71 height 17
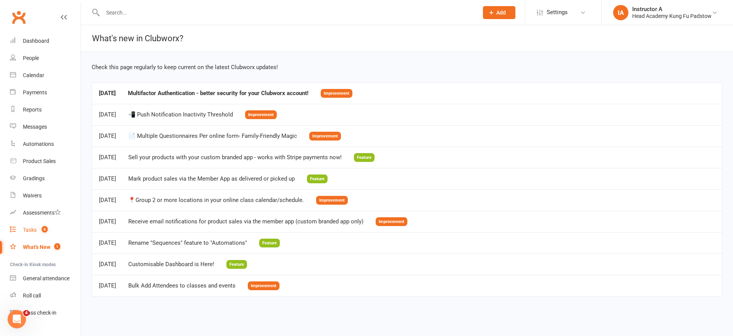
click at [33, 233] on link "Tasks 6" at bounding box center [45, 229] width 71 height 17
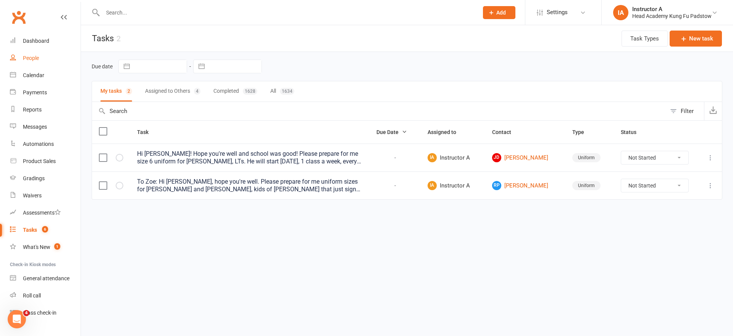
click at [46, 50] on link "People" at bounding box center [45, 58] width 71 height 17
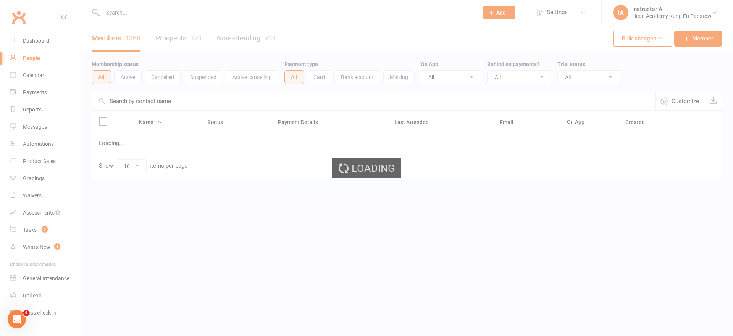
click at [46, 36] on div "Loading" at bounding box center [366, 168] width 733 height 336
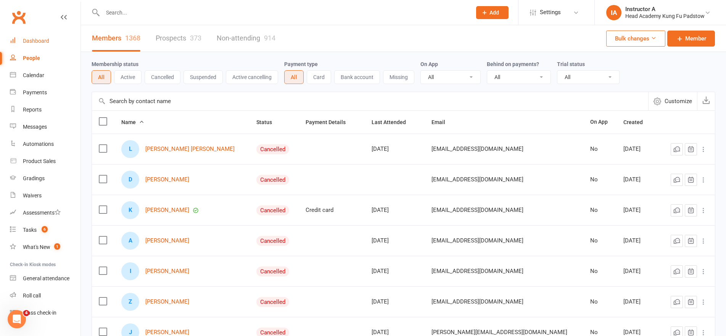
click at [42, 42] on div "Dashboard" at bounding box center [36, 41] width 26 height 6
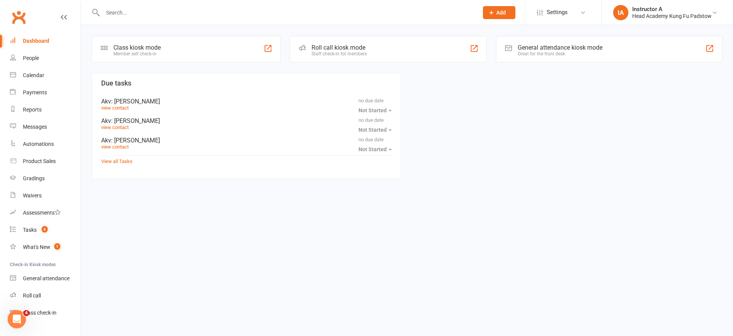
click at [507, 11] on button "Add" at bounding box center [499, 12] width 32 height 13
click at [495, 31] on link "Prospect" at bounding box center [491, 34] width 68 height 18
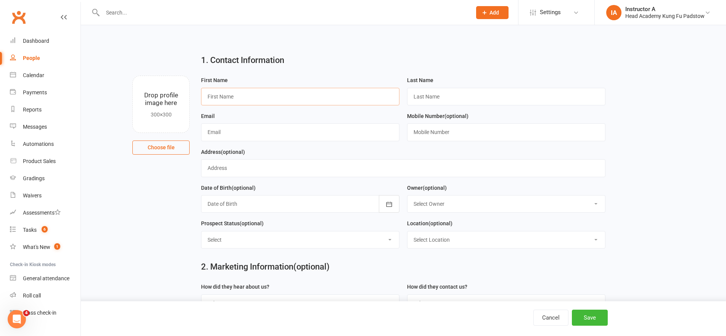
click at [336, 103] on input "text" at bounding box center [300, 97] width 198 height 18
type input "p"
type input "Paul"
click at [501, 95] on input "text" at bounding box center [506, 97] width 198 height 18
type input "metry01@gmail.com"
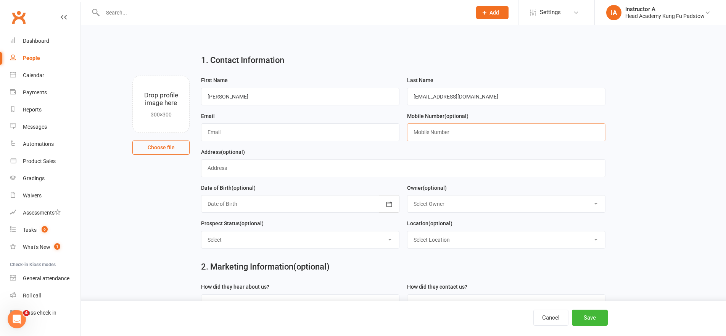
click at [511, 140] on input "text" at bounding box center [506, 132] width 198 height 18
click at [428, 131] on input "0406065296" at bounding box center [506, 132] width 198 height 18
click at [426, 132] on input "0406065296" at bounding box center [506, 132] width 198 height 18
click at [436, 133] on input "0406 065296" at bounding box center [506, 132] width 198 height 18
type input "0406 065 296"
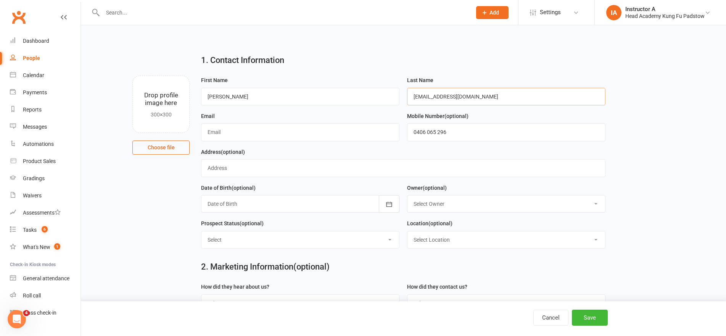
click at [410, 99] on input "metry01@gmail.com" at bounding box center [506, 97] width 198 height 18
drag, startPoint x: 488, startPoint y: 98, endPoint x: 401, endPoint y: 102, distance: 86.3
click at [401, 102] on form "First Name Paul Last Name paulmetry01@gmail.com Email Mobile Number (optional) …" at bounding box center [403, 165] width 412 height 179
type input "paulmetry01@gmail.com"
click at [337, 134] on input "text" at bounding box center [300, 132] width 198 height 18
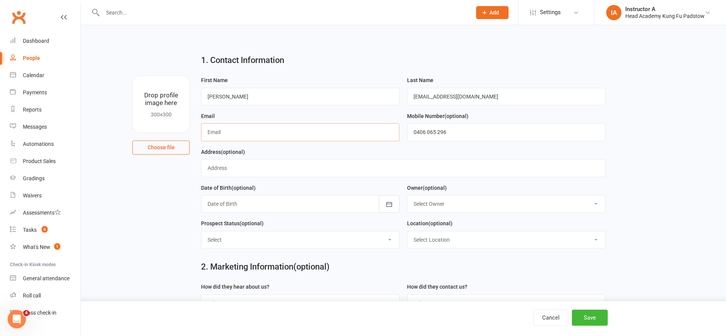
paste input "paulmetry01@gmail.com"
type input "paulmetry01@gmail.com"
drag, startPoint x: 404, startPoint y: 105, endPoint x: 411, endPoint y: 101, distance: 7.5
click at [410, 101] on div "Last Name paulmetry01@gmail.com" at bounding box center [506, 94] width 206 height 36
drag, startPoint x: 413, startPoint y: 95, endPoint x: 536, endPoint y: 86, distance: 124.0
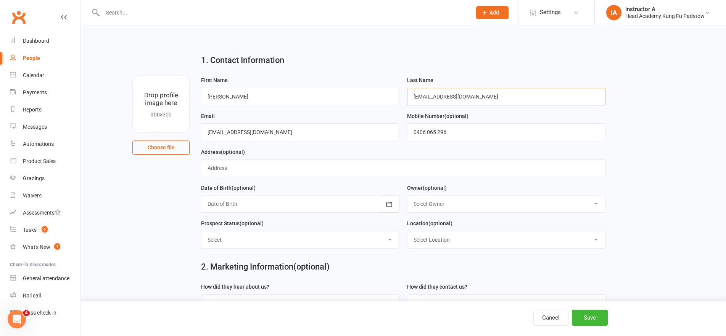
click at [535, 87] on div "Last Name paulmetry01@gmail.com" at bounding box center [506, 91] width 198 height 30
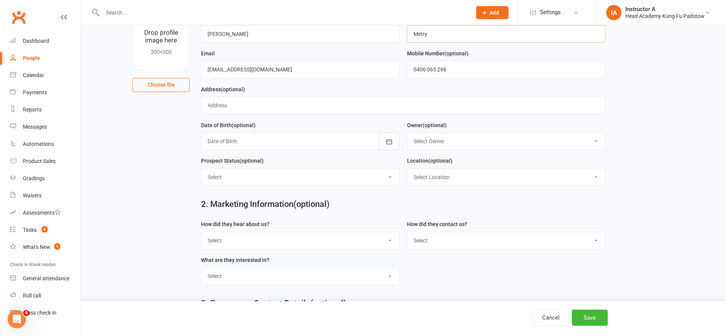
scroll to position [76, 0]
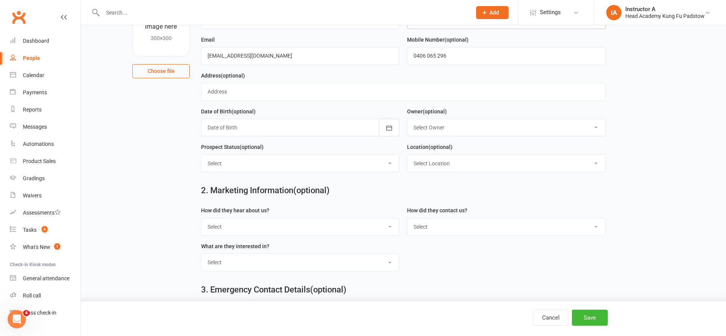
type input "Metry"
click at [589, 328] on div "Cancel Save" at bounding box center [363, 318] width 726 height 35
click at [592, 321] on button "Save" at bounding box center [590, 317] width 36 height 16
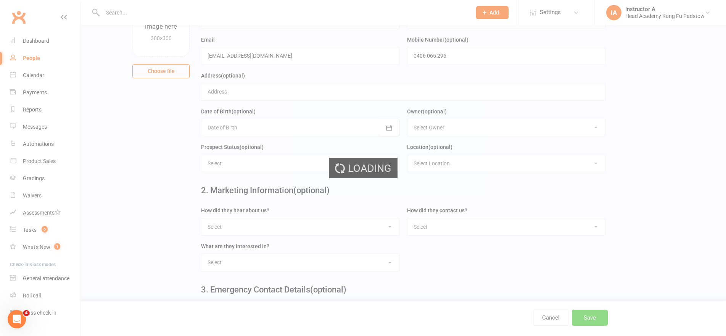
scroll to position [0, 0]
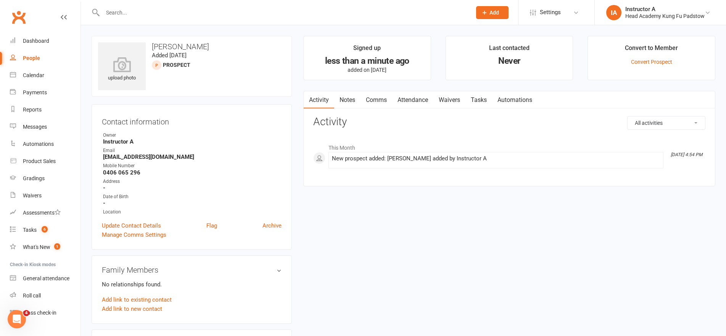
click at [485, 14] on icon at bounding box center [484, 12] width 7 height 7
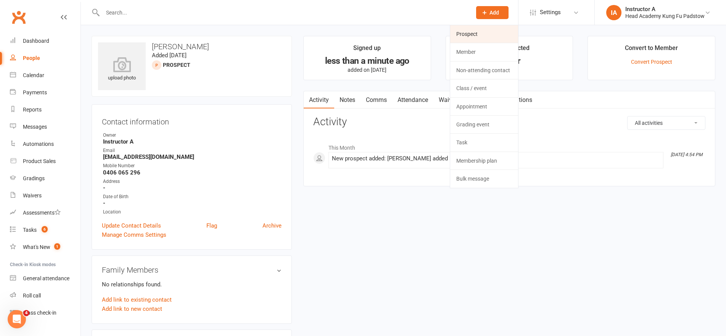
click at [471, 41] on link "Prospect" at bounding box center [484, 34] width 68 height 18
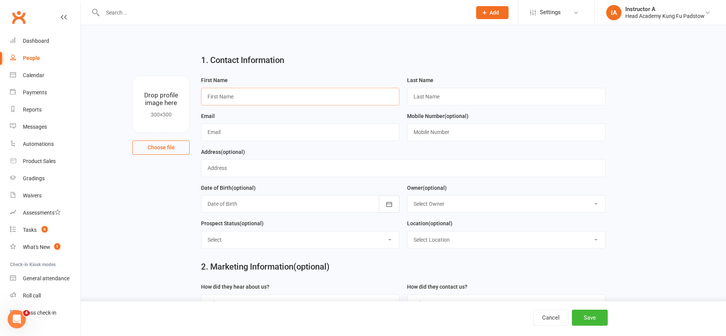
click at [218, 100] on input "text" at bounding box center [300, 97] width 198 height 18
type input "z"
type input "Zara"
click at [453, 97] on input "text" at bounding box center [506, 97] width 198 height 18
drag, startPoint x: 443, startPoint y: 96, endPoint x: 412, endPoint y: 100, distance: 31.9
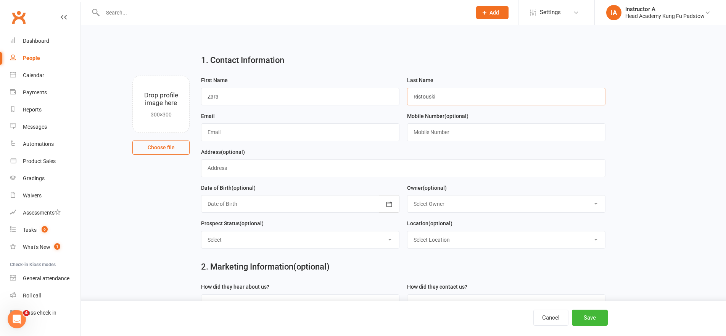
click at [414, 96] on input "Ristouski" at bounding box center [506, 97] width 198 height 18
type input "Ristouski"
click at [266, 134] on input "text" at bounding box center [300, 132] width 198 height 18
type input "ristouskizara@gmail.com"
click at [423, 126] on input "text" at bounding box center [506, 132] width 198 height 18
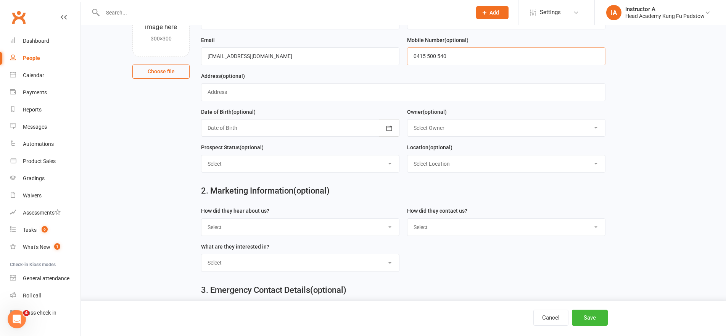
scroll to position [76, 0]
type input "0415 500 540"
click at [599, 313] on button "Save" at bounding box center [590, 317] width 36 height 16
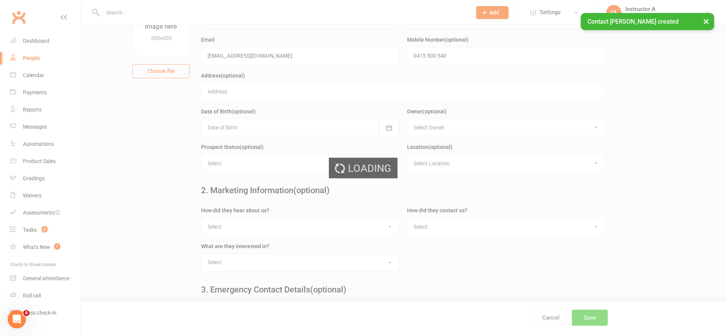
scroll to position [0, 0]
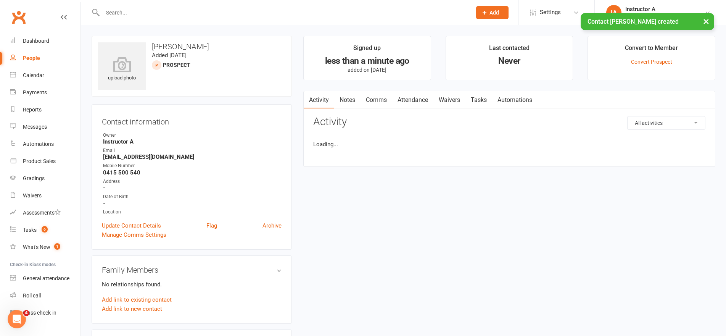
drag, startPoint x: 206, startPoint y: 11, endPoint x: 209, endPoint y: 8, distance: 4.3
click at [208, 9] on input "text" at bounding box center [283, 12] width 366 height 11
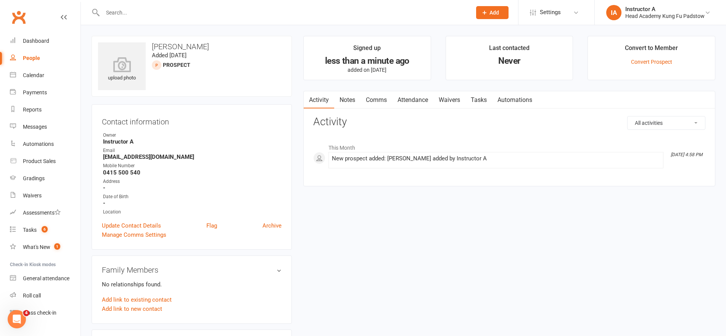
click at [27, 59] on div "People" at bounding box center [31, 58] width 17 height 6
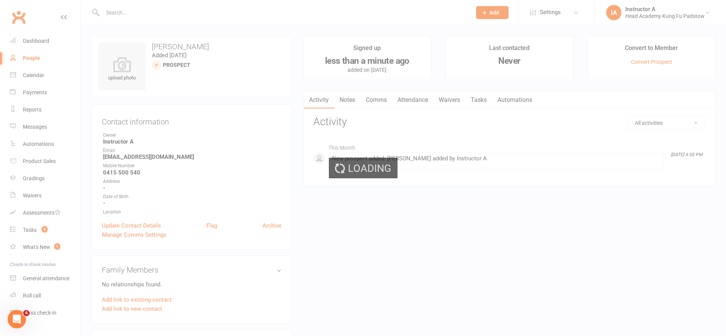
drag, startPoint x: 33, startPoint y: 47, endPoint x: 23, endPoint y: 50, distance: 10.1
click at [33, 47] on div "Loading" at bounding box center [363, 168] width 726 height 336
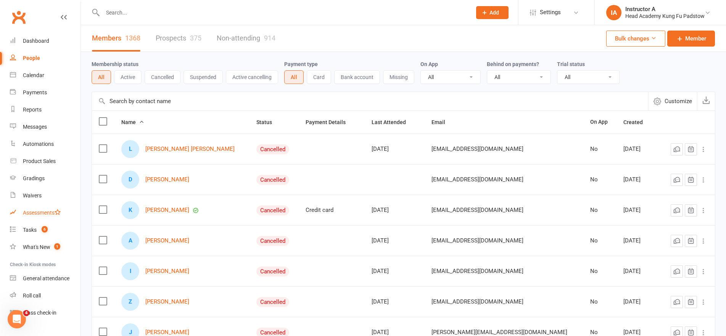
click at [52, 220] on link "Assessments" at bounding box center [45, 212] width 71 height 17
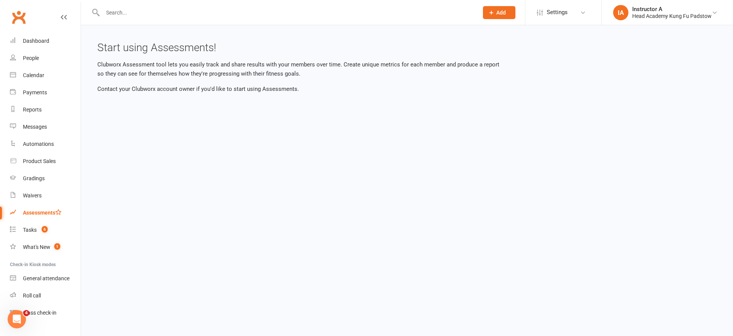
click at [52, 221] on link "Assessments" at bounding box center [45, 212] width 71 height 17
click at [52, 222] on link "Tasks 6" at bounding box center [45, 229] width 71 height 17
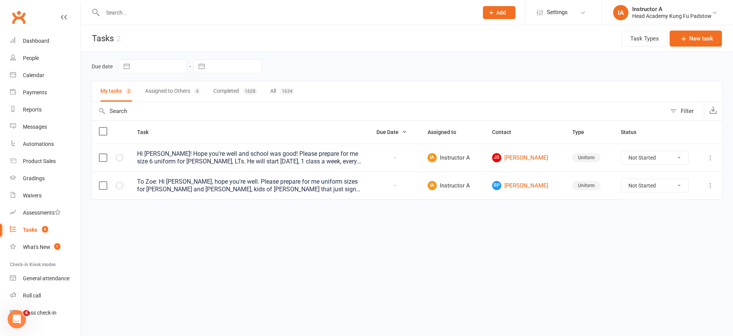
click at [266, 160] on div "Hi [PERSON_NAME]! Hope you're well and school was good! Please prepare for me s…" at bounding box center [249, 157] width 225 height 15
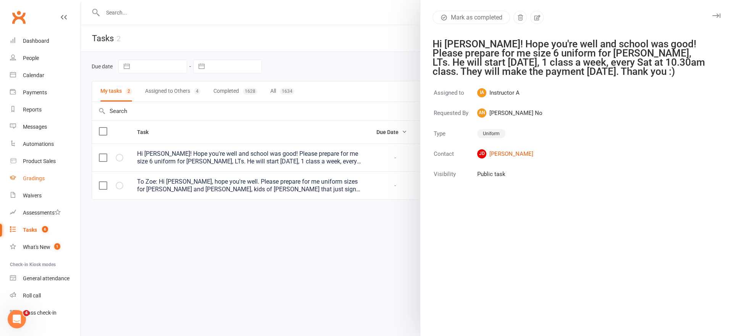
drag, startPoint x: 29, startPoint y: 182, endPoint x: 41, endPoint y: 182, distance: 11.8
click at [30, 181] on link "Gradings" at bounding box center [45, 178] width 71 height 17
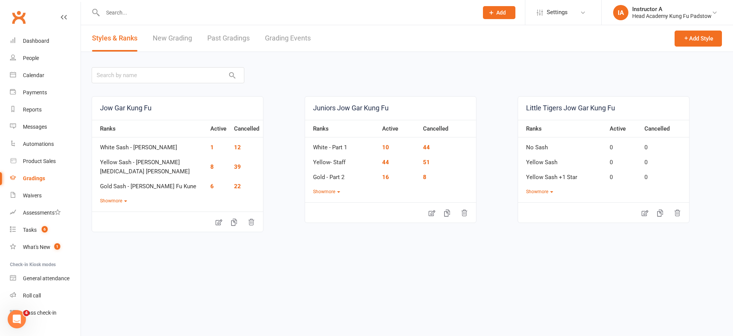
click at [262, 40] on div "Styles & Ranks New Grading Past Gradings Grading Events" at bounding box center [201, 38] width 241 height 26
click at [264, 41] on div "Styles & Ranks New Grading Past Gradings Grading Events" at bounding box center [201, 38] width 241 height 26
click at [265, 41] on link "Grading Events" at bounding box center [288, 38] width 46 height 26
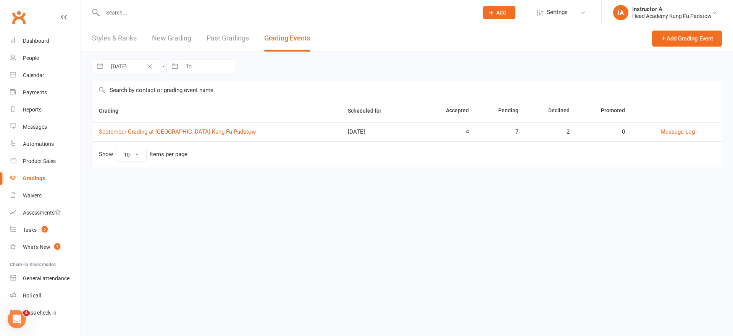
drag, startPoint x: 168, startPoint y: 148, endPoint x: 171, endPoint y: 125, distance: 22.8
click at [171, 125] on td "September Grading at [GEOGRAPHIC_DATA] Kung Fu Padstow" at bounding box center [216, 131] width 249 height 19
click at [171, 134] on link "September Grading at [GEOGRAPHIC_DATA] Kung Fu Padstow" at bounding box center [177, 131] width 157 height 7
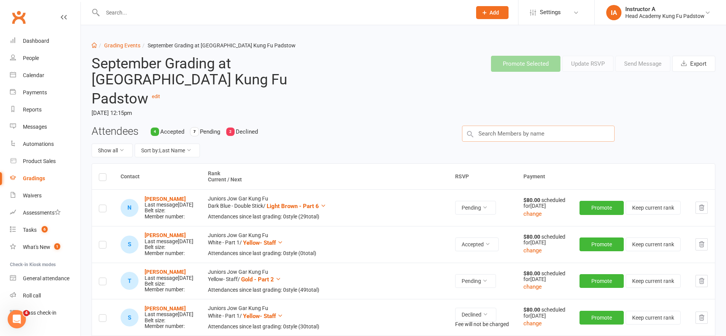
click at [486, 126] on input "text" at bounding box center [538, 134] width 153 height 16
type input "D"
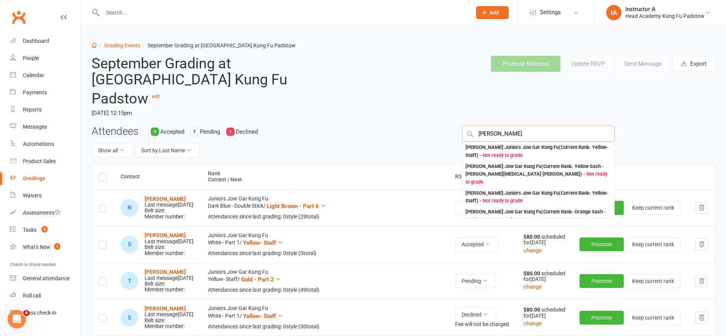
type input "LUCY"
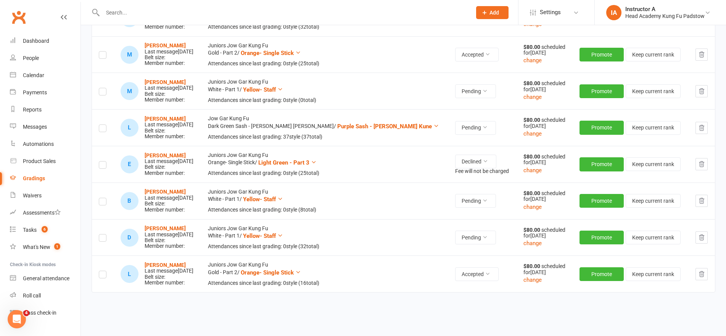
scroll to position [382, 0]
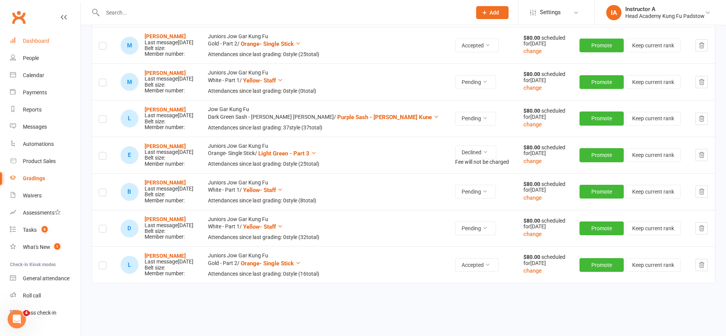
click at [42, 36] on link "Dashboard" at bounding box center [45, 40] width 71 height 17
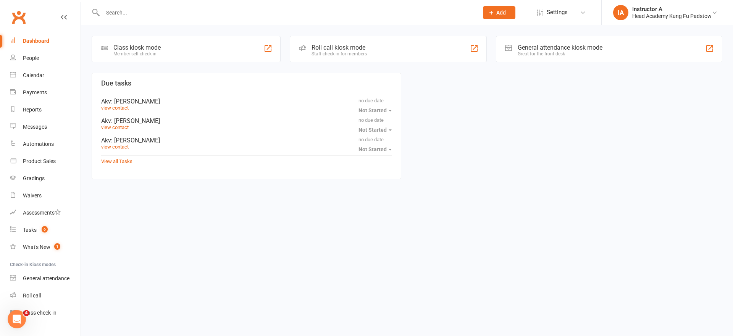
click at [96, 193] on html "Prospect Member Non-attending contact Class / event Appointment Grading event T…" at bounding box center [366, 101] width 733 height 202
drag, startPoint x: 135, startPoint y: 12, endPoint x: 137, endPoint y: 7, distance: 5.6
click at [137, 8] on input "text" at bounding box center [286, 12] width 372 height 11
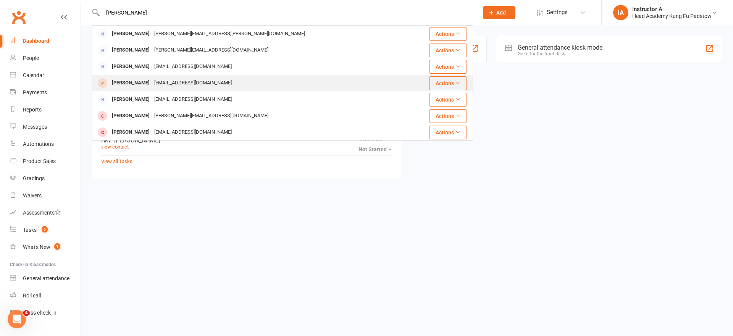
type input "paul"
click at [114, 82] on div "Paul Metry" at bounding box center [130, 82] width 42 height 11
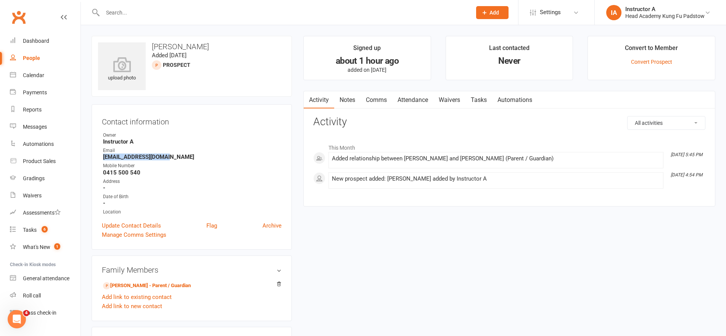
drag, startPoint x: 97, startPoint y: 160, endPoint x: 195, endPoint y: 156, distance: 98.1
click at [195, 156] on div "Contact information Owner Instructor A Email paulmetry01@gmail.com Mobile Numbe…" at bounding box center [192, 176] width 200 height 145
copy strong "paulmetry01@gmail.com"
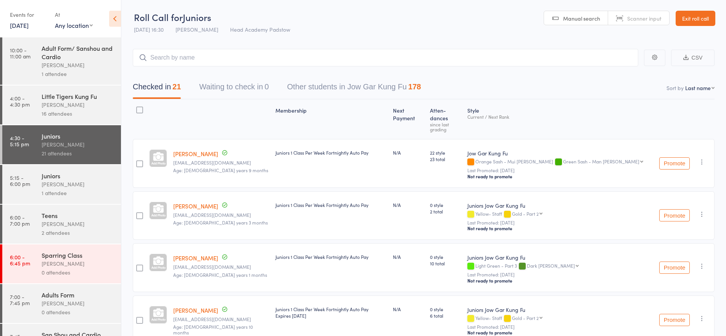
drag, startPoint x: 165, startPoint y: 76, endPoint x: 160, endPoint y: 55, distance: 21.6
click at [160, 54] on input "search" at bounding box center [386, 58] width 506 height 18
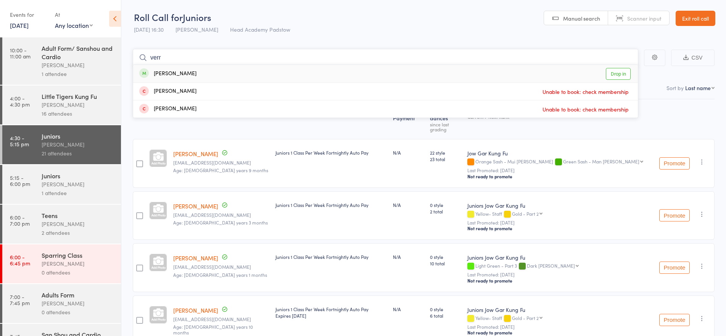
type input "verr"
click at [188, 78] on div "Verrnon Sundarsagar Drop in" at bounding box center [385, 74] width 505 height 18
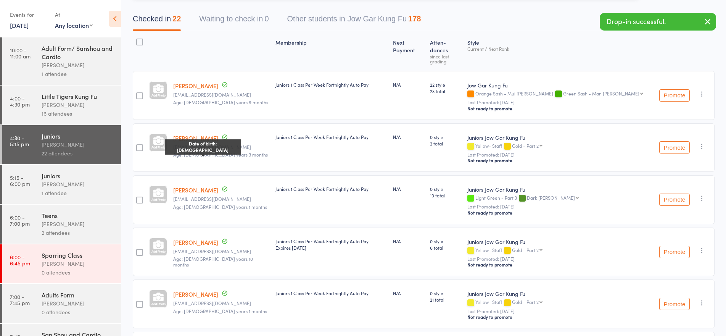
scroll to position [76, 0]
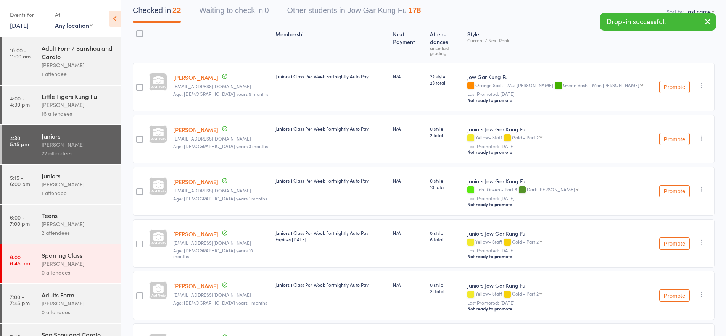
click at [92, 184] on div "[PERSON_NAME]" at bounding box center [78, 184] width 73 height 9
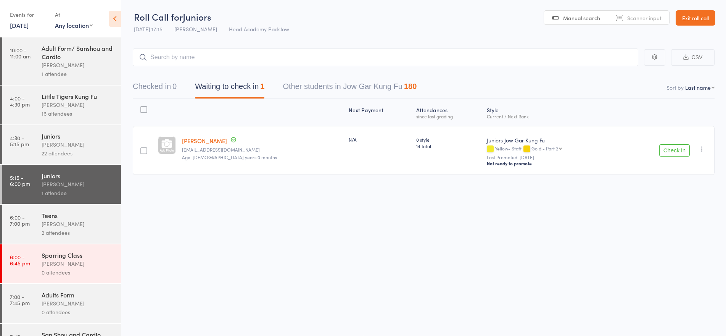
click at [687, 19] on link "Exit roll call" at bounding box center [696, 17] width 40 height 15
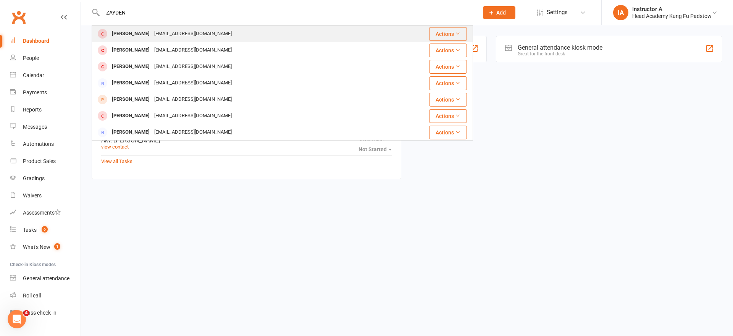
type input "ZAYDEN"
click at [119, 32] on div "[PERSON_NAME]" at bounding box center [130, 33] width 42 height 11
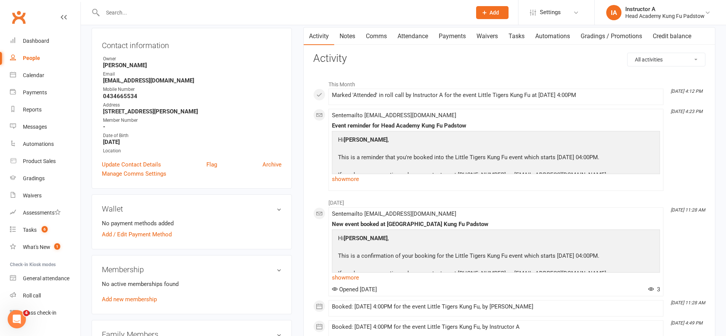
scroll to position [114, 0]
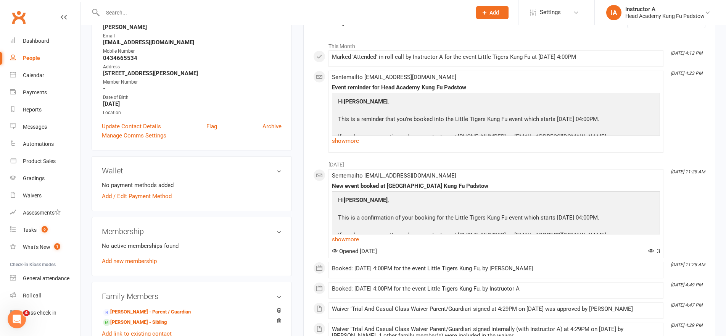
click at [115, 256] on div "No active memberships found Add new membership" at bounding box center [192, 253] width 180 height 24
click at [116, 259] on link "Add new membership" at bounding box center [129, 261] width 55 height 7
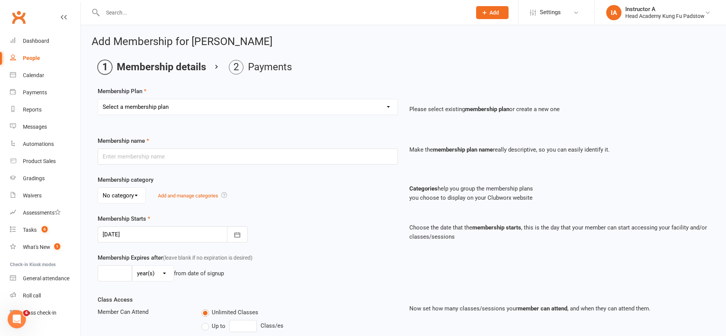
drag, startPoint x: 222, startPoint y: 83, endPoint x: 214, endPoint y: 90, distance: 10.3
click at [219, 85] on main "Membership details Payments Membership Plan Select a membership plan Create new…" at bounding box center [404, 255] width 624 height 390
drag, startPoint x: 202, startPoint y: 102, endPoint x: 195, endPoint y: 103, distance: 7.4
click at [201, 102] on select "Select a membership plan Create new Membership Plan Juniors 1 Class Per Week Fo…" at bounding box center [247, 106] width 299 height 15
select select "8"
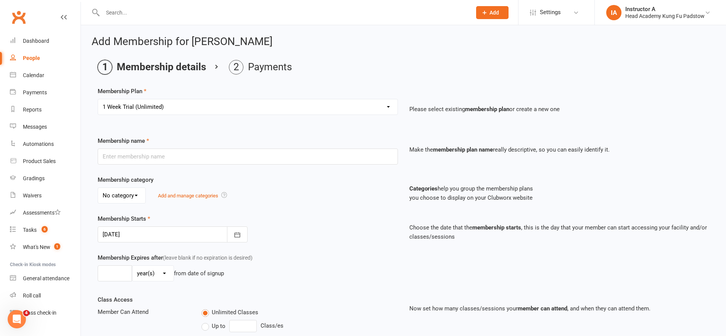
click at [98, 99] on select "Select a membership plan Create new Membership Plan Juniors 1 Class Per Week Fo…" at bounding box center [247, 106] width 299 height 15
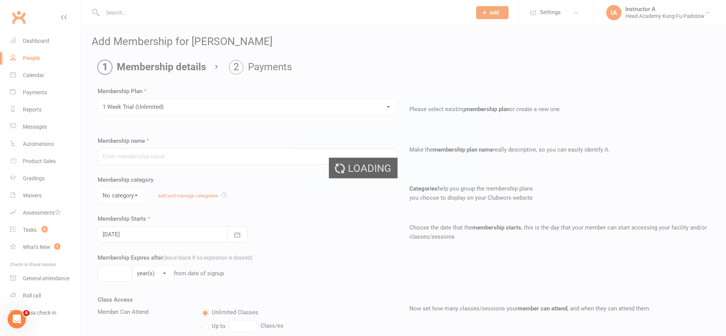
type input "1 Week Trial (Unlimited)"
type input "1"
select select "1"
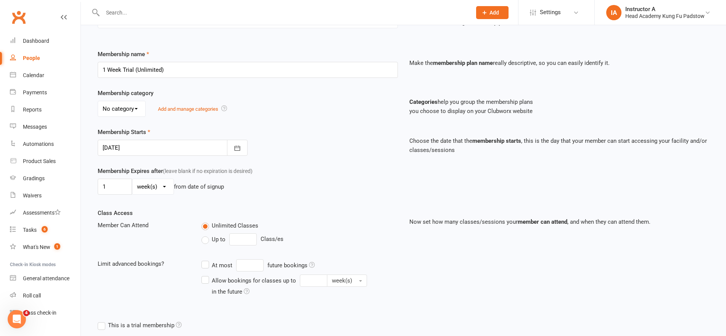
scroll to position [164, 0]
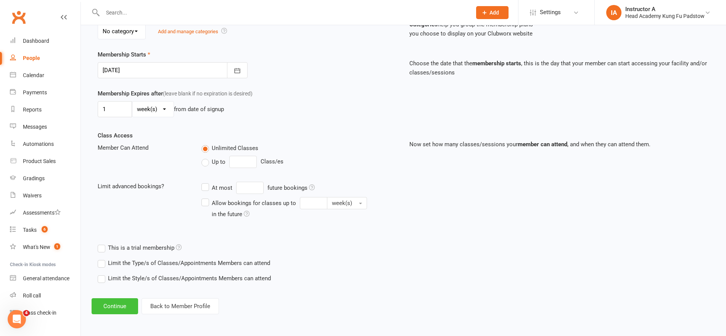
click at [101, 310] on button "Continue" at bounding box center [115, 306] width 47 height 16
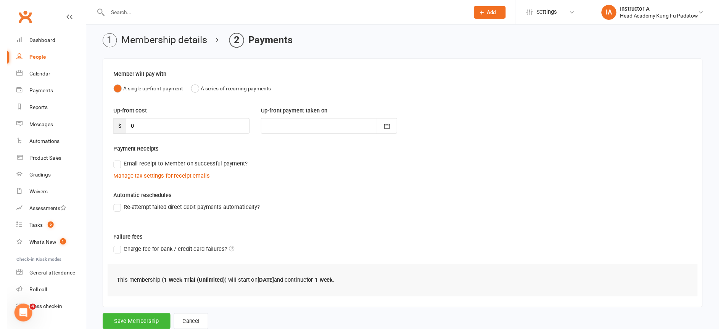
scroll to position [49, 0]
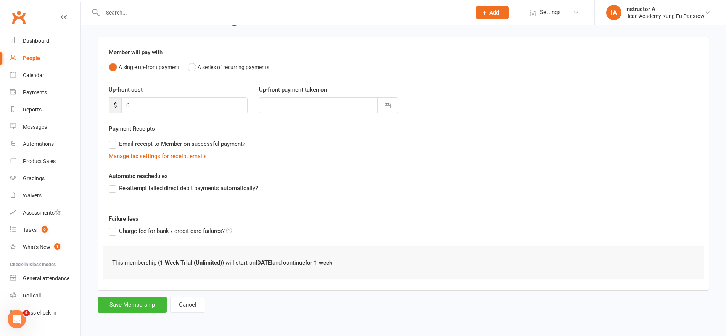
click at [127, 313] on div "Add Membership for [PERSON_NAME] Membership details Payments Member will pay wi…" at bounding box center [403, 150] width 645 height 349
click at [122, 301] on button "Save Membership" at bounding box center [132, 304] width 69 height 16
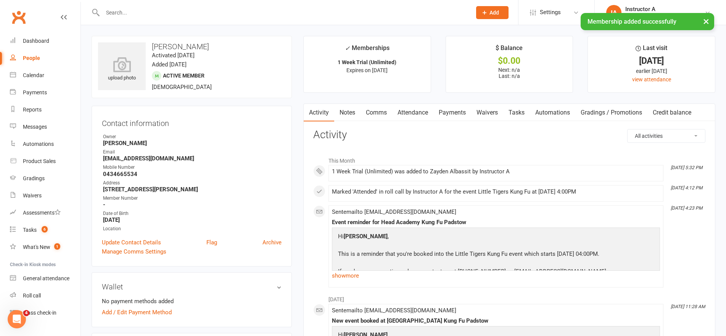
click at [467, 114] on link "Payments" at bounding box center [452, 113] width 38 height 18
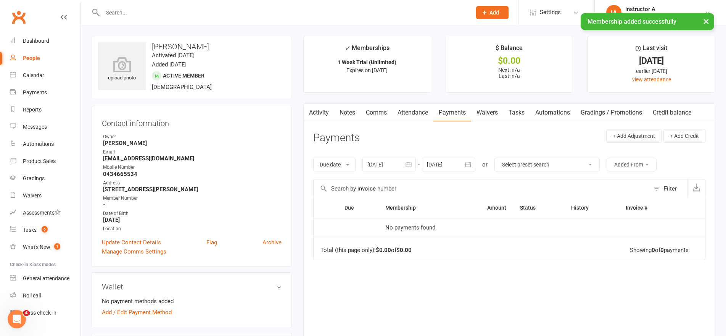
click at [490, 107] on link "Waivers" at bounding box center [487, 113] width 32 height 18
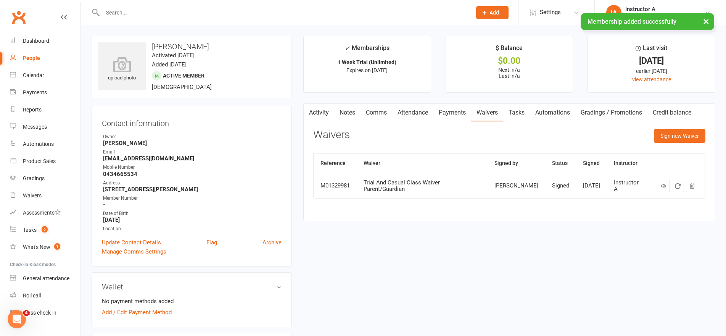
click at [457, 108] on link "Payments" at bounding box center [452, 113] width 38 height 18
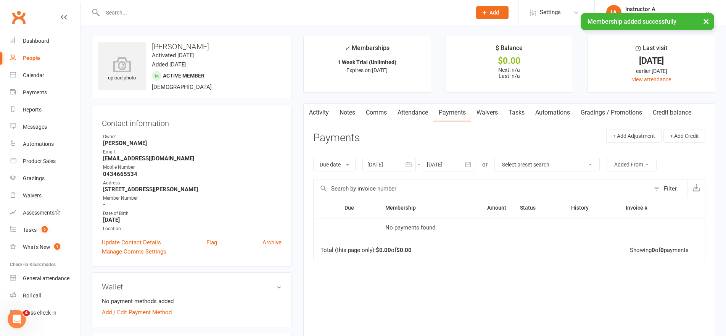
click at [516, 107] on link "Tasks" at bounding box center [516, 113] width 27 height 18
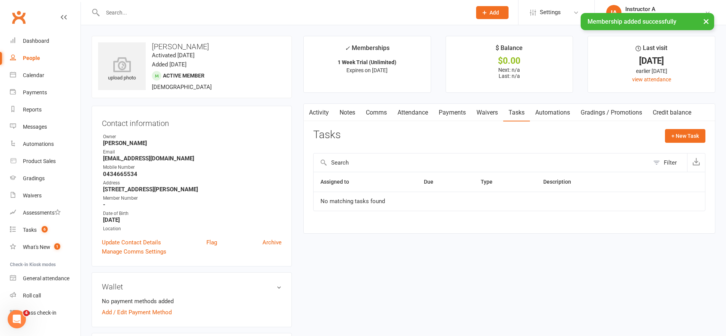
click at [457, 113] on link "Payments" at bounding box center [452, 113] width 38 height 18
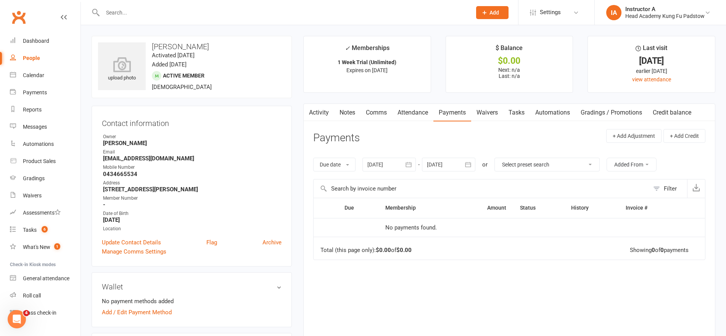
click at [500, 113] on link "Waivers" at bounding box center [487, 113] width 32 height 18
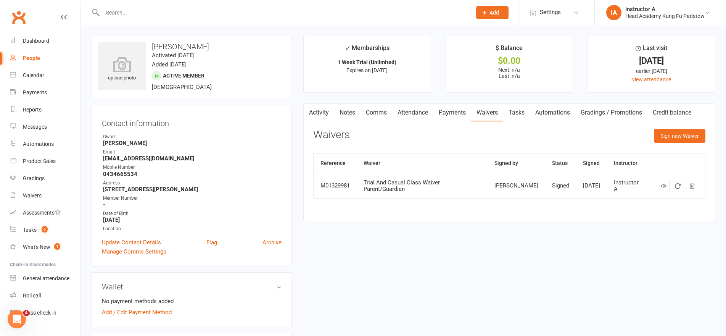
click at [526, 109] on link "Tasks" at bounding box center [516, 113] width 27 height 18
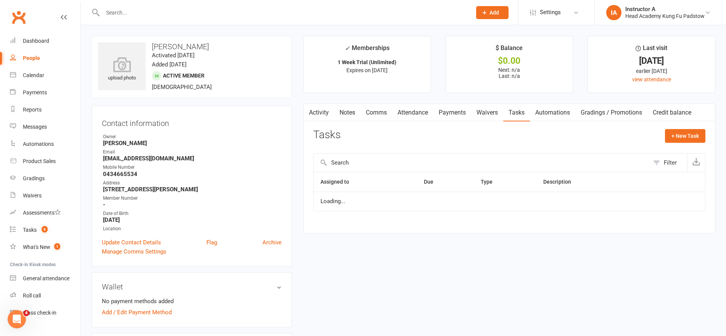
click at [486, 107] on link "Waivers" at bounding box center [487, 113] width 32 height 18
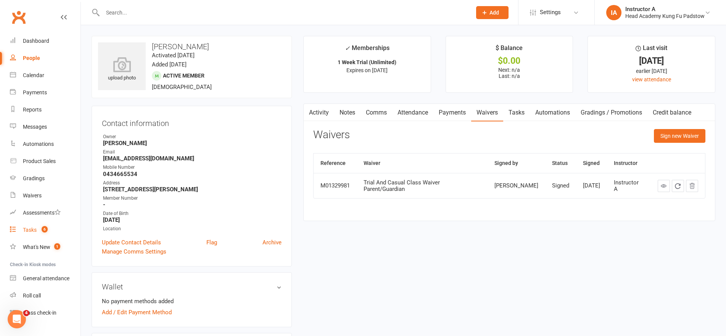
click at [35, 225] on link "Tasks 6" at bounding box center [45, 229] width 71 height 17
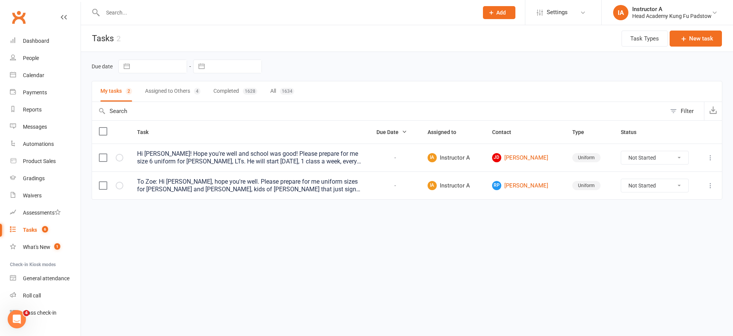
click at [279, 183] on div "To Zoe: Hi [PERSON_NAME], hope you're well. Please prepare for me uniform sizes…" at bounding box center [249, 185] width 225 height 15
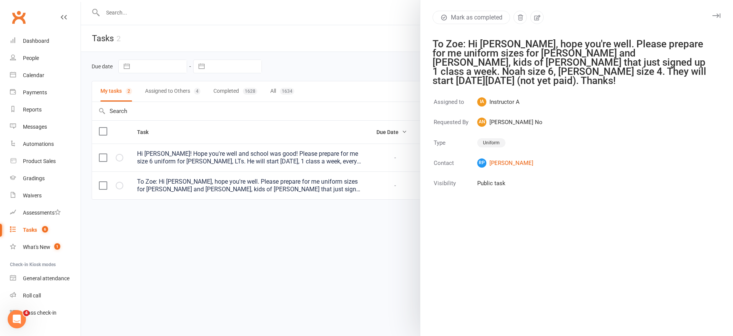
click at [266, 221] on div at bounding box center [407, 168] width 652 height 336
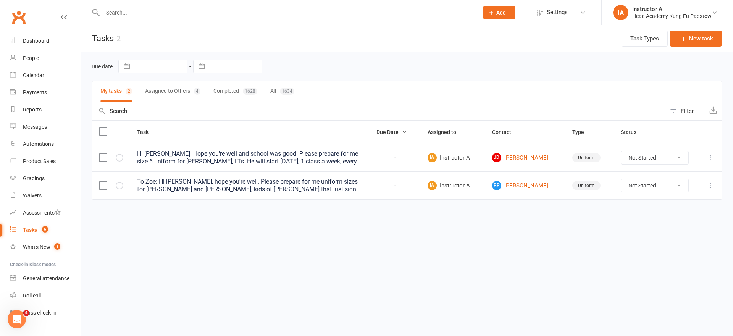
drag, startPoint x: 302, startPoint y: 113, endPoint x: 267, endPoint y: 77, distance: 49.1
click at [277, 85] on main "Due date Navigate forward to interact with the calendar and select a date. Pres…" at bounding box center [407, 131] width 630 height 158
click at [146, 11] on input "text" at bounding box center [286, 12] width 372 height 11
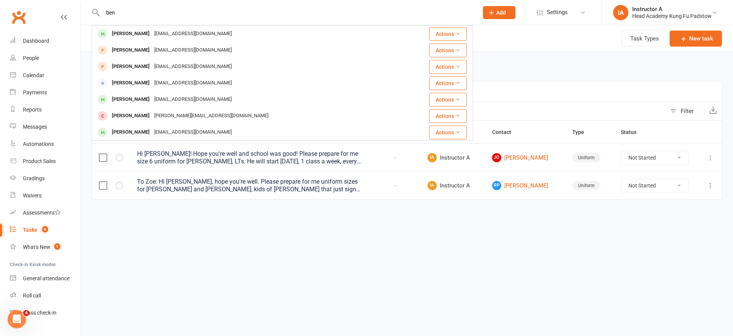
type input "ben"
click at [110, 37] on div "[PERSON_NAME] [EMAIL_ADDRESS][DOMAIN_NAME]" at bounding box center [254, 34] width 324 height 16
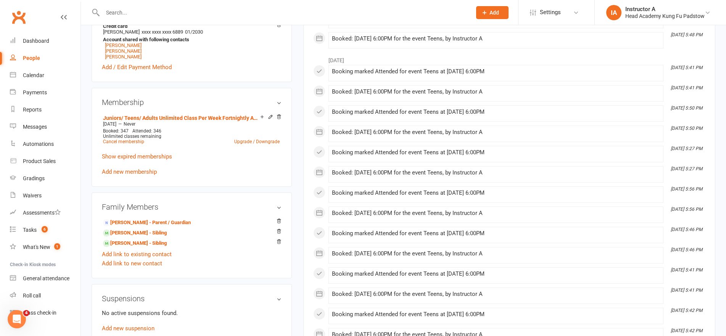
scroll to position [267, 0]
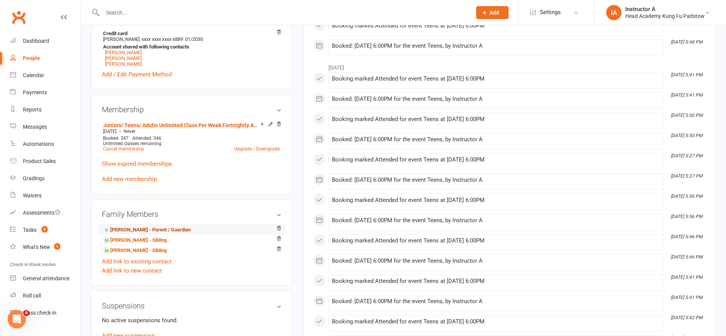
click at [145, 227] on link "[PERSON_NAME] - Parent / Guardian" at bounding box center [147, 230] width 88 height 8
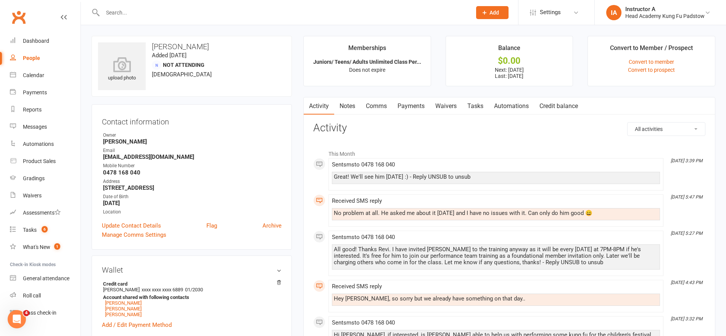
click at [417, 109] on link "Payments" at bounding box center [411, 106] width 38 height 18
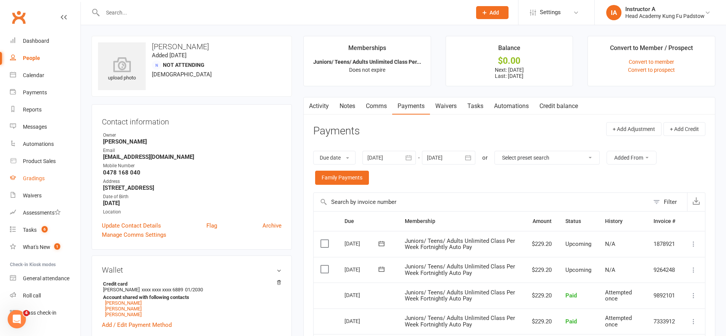
click at [29, 180] on div "Gradings" at bounding box center [34, 178] width 22 height 6
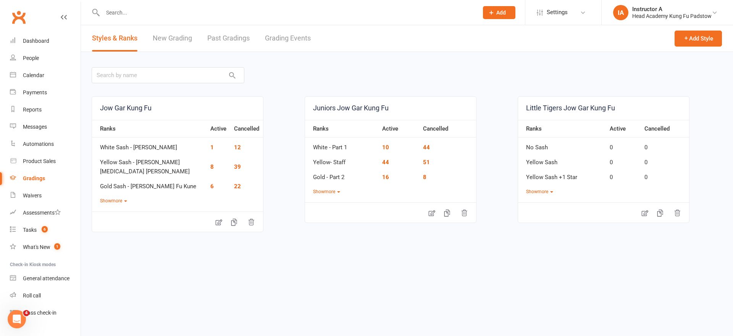
click at [263, 39] on div "Styles & Ranks New Grading Past Gradings Grading Events" at bounding box center [201, 38] width 241 height 26
click at [274, 27] on link "Grading Events" at bounding box center [288, 38] width 46 height 26
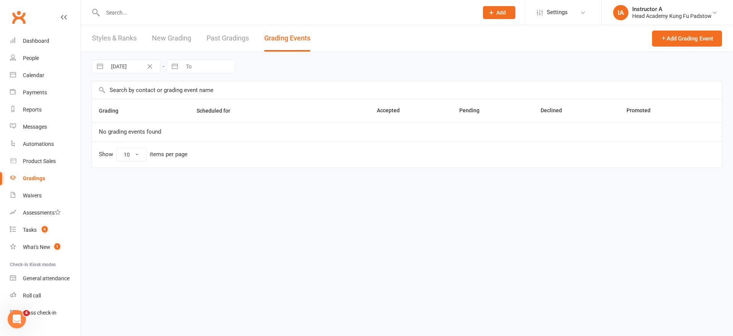
click at [275, 28] on link "Grading Events" at bounding box center [287, 38] width 46 height 26
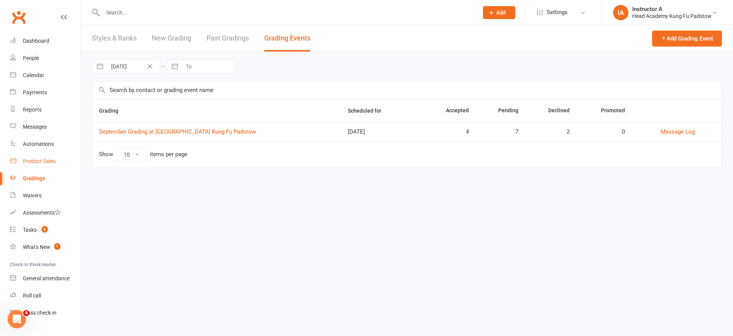
click at [53, 164] on link "Product Sales" at bounding box center [45, 161] width 71 height 17
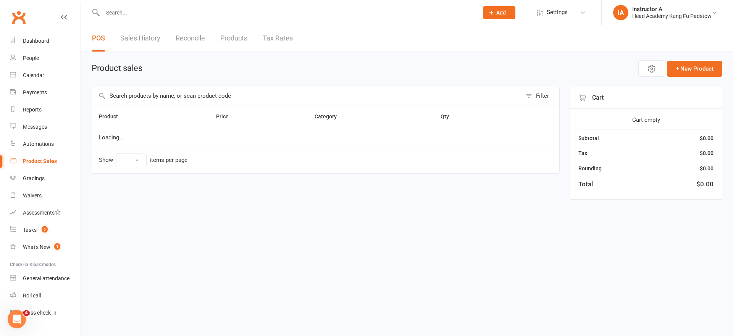
select select "10"
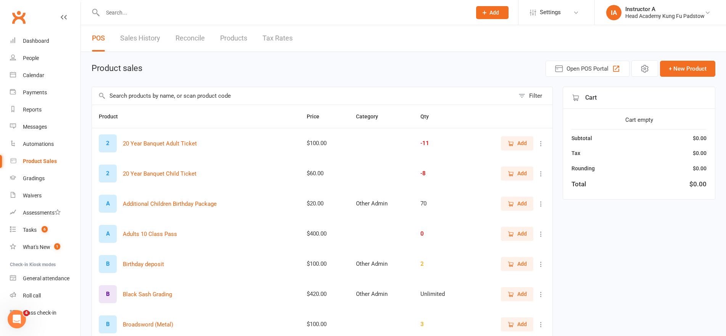
click at [219, 98] on input "text" at bounding box center [303, 96] width 423 height 18
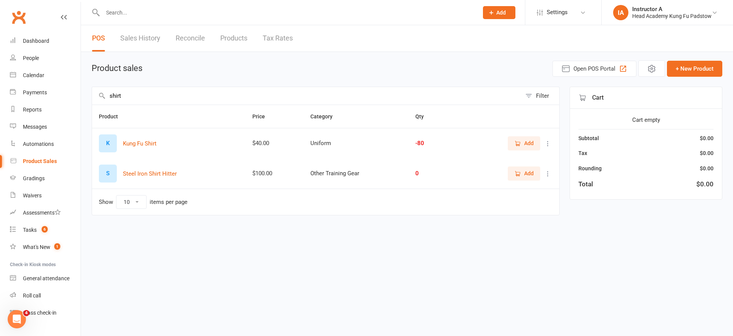
type input "shirt"
click at [524, 145] on span "Add" at bounding box center [523, 143] width 19 height 8
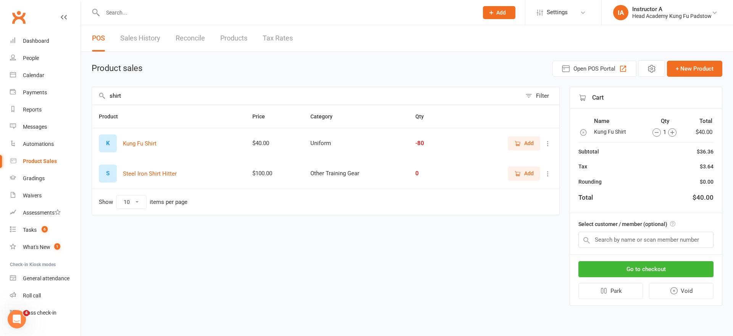
click at [599, 229] on div "Select customer / member (optional)" at bounding box center [646, 233] width 152 height 41
click at [602, 236] on input "text" at bounding box center [645, 240] width 135 height 16
type input "riv"
click at [597, 239] on input "text" at bounding box center [645, 240] width 135 height 16
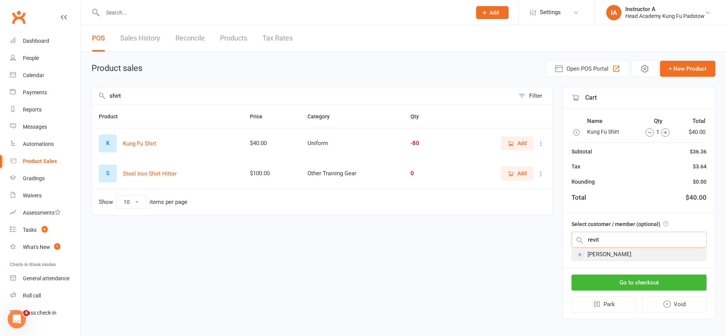
type input "revit"
click at [609, 259] on div "[PERSON_NAME]" at bounding box center [639, 254] width 134 height 13
